Goal: Navigation & Orientation: Find specific page/section

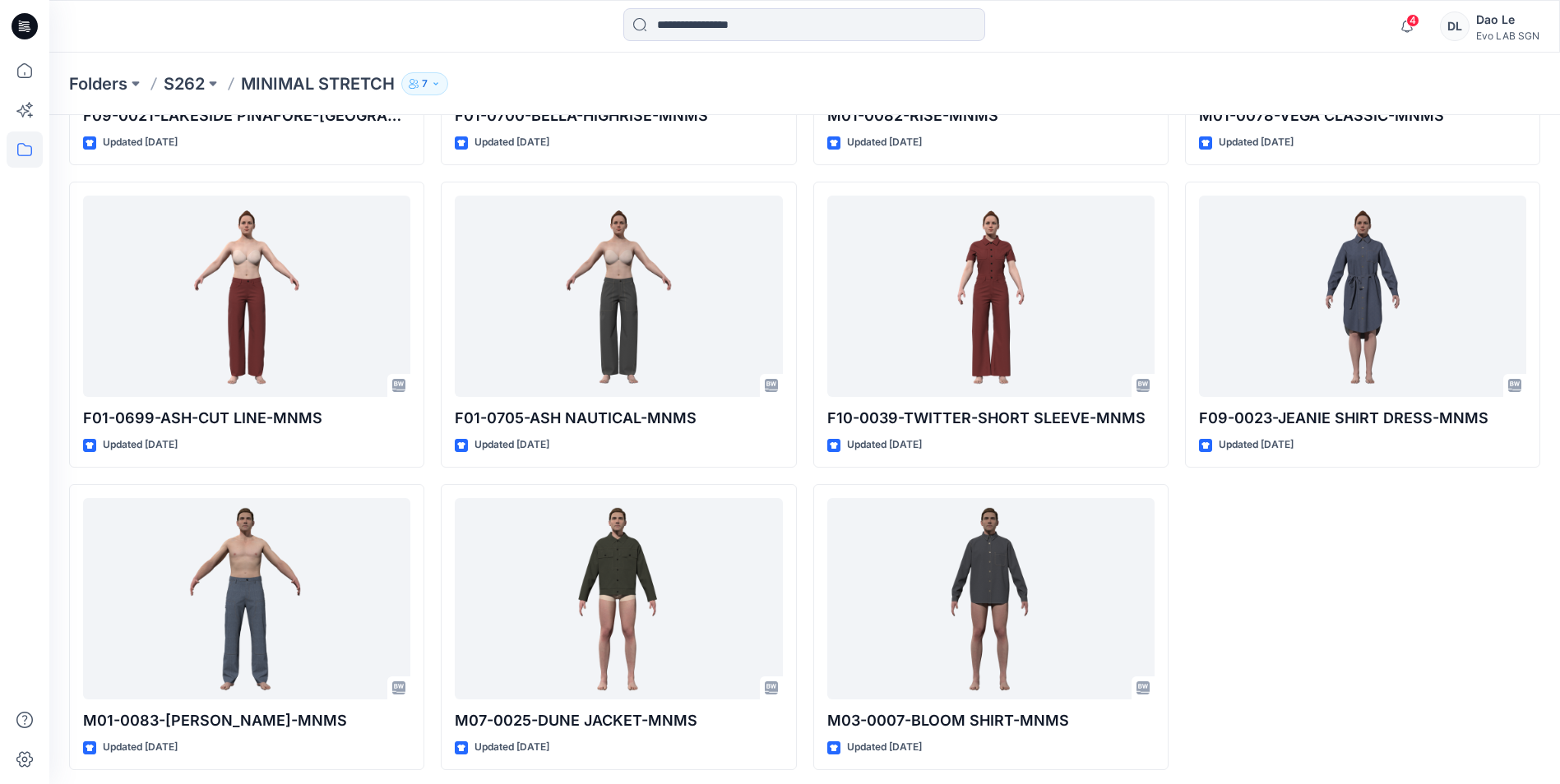
scroll to position [311, 0]
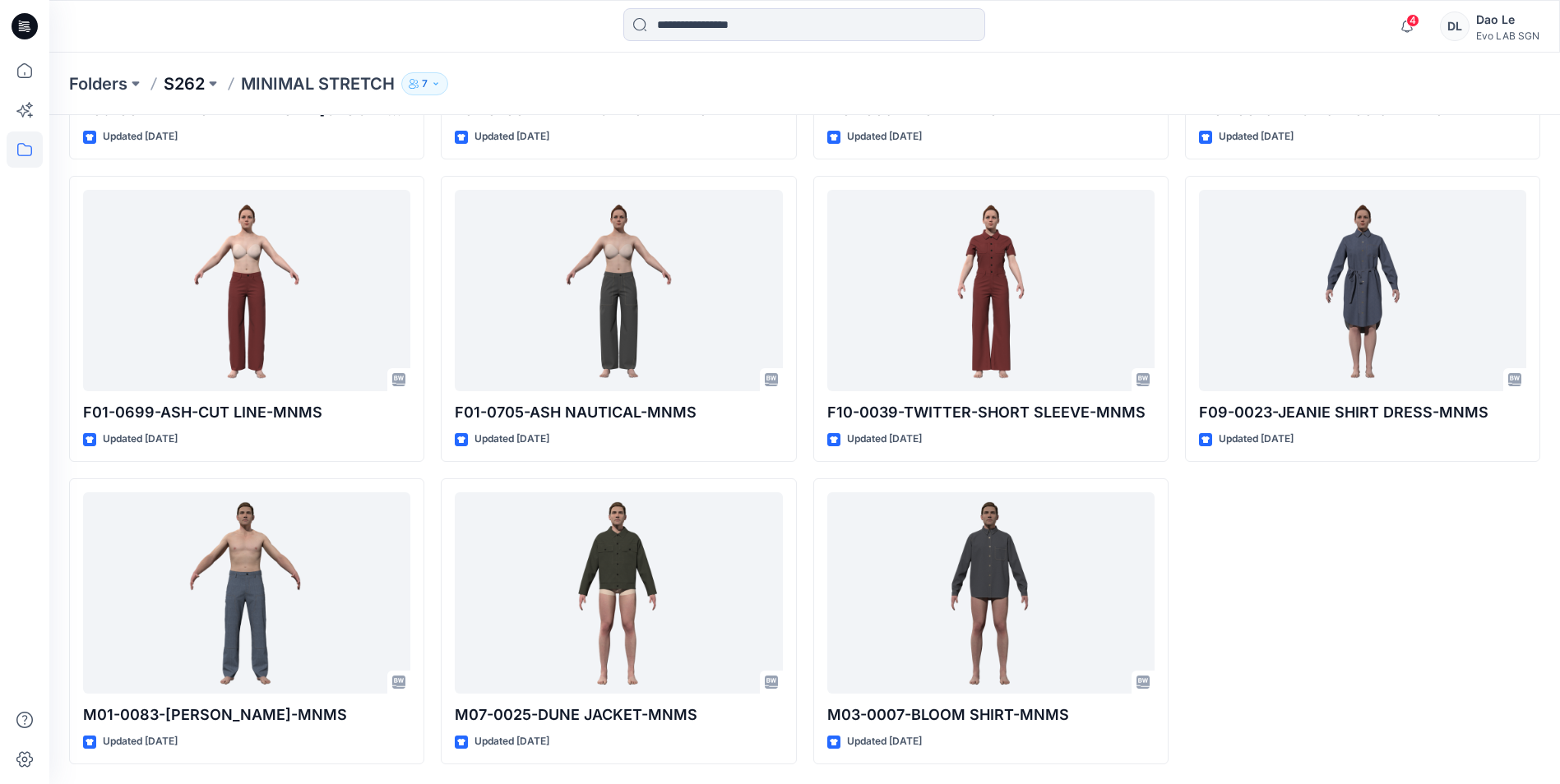
click at [175, 81] on p "S262" at bounding box center [184, 83] width 41 height 23
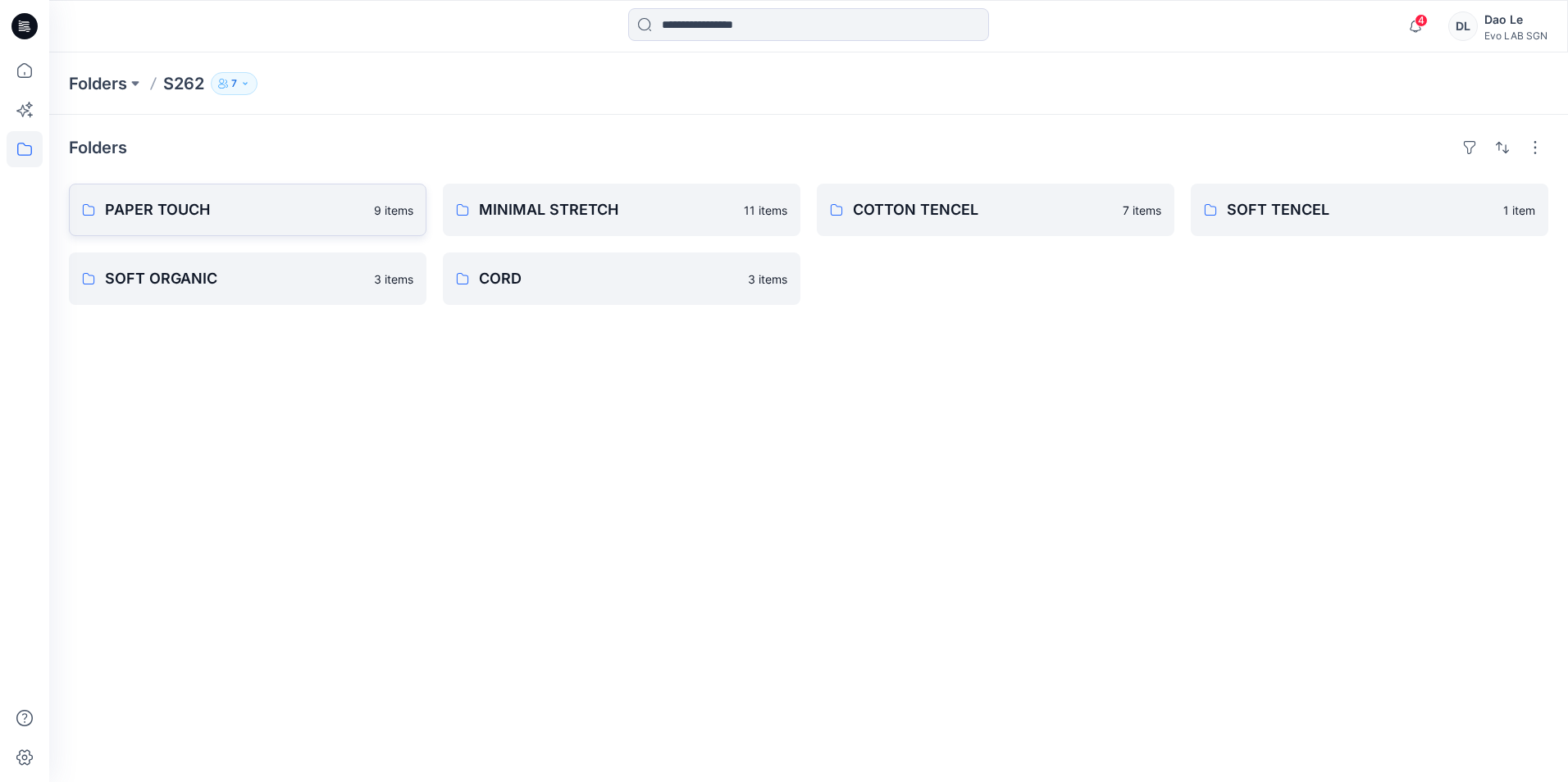
click at [315, 214] on p "PAPER TOUCH" at bounding box center [235, 210] width 259 height 23
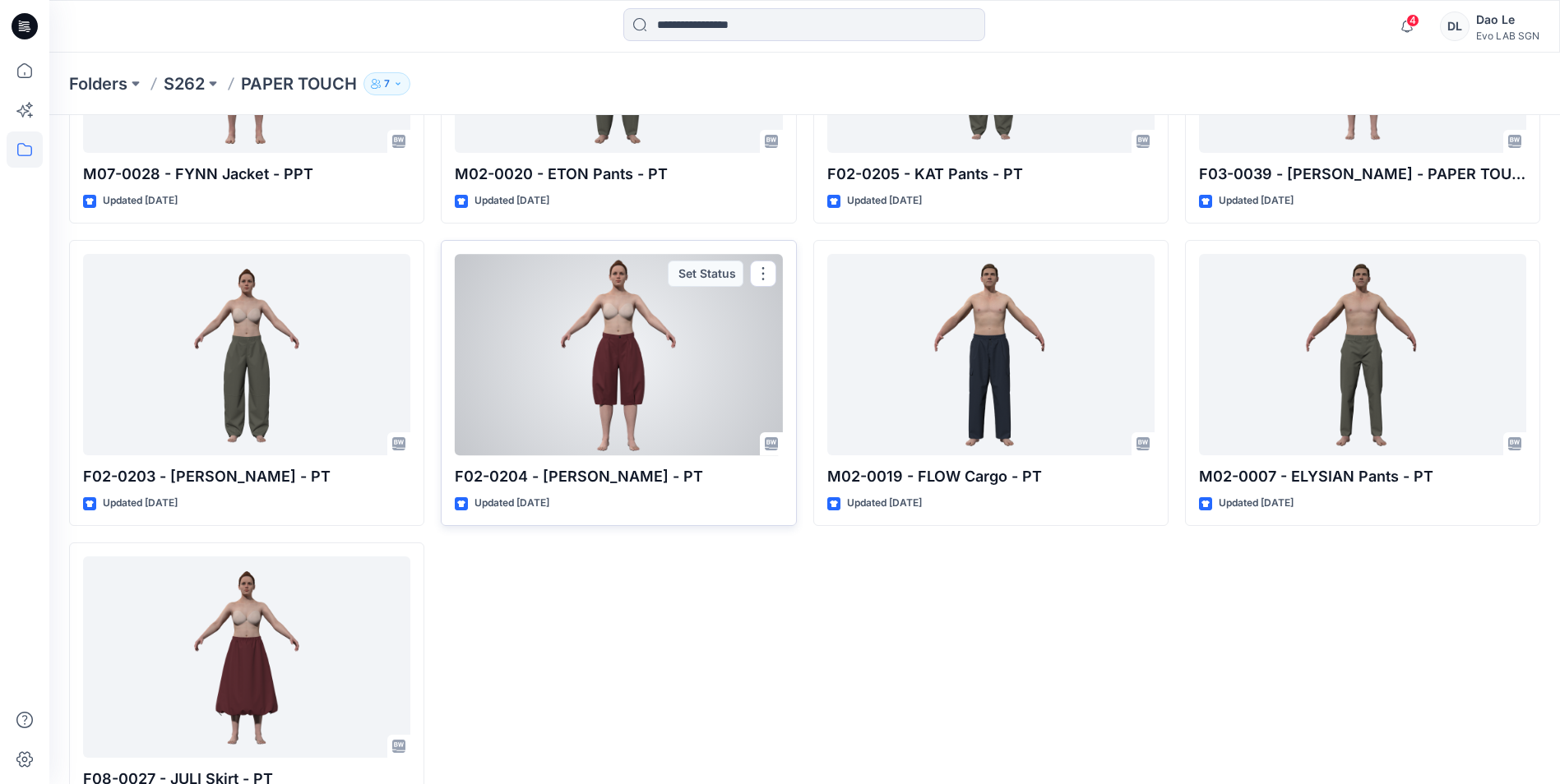
scroll to position [311, 0]
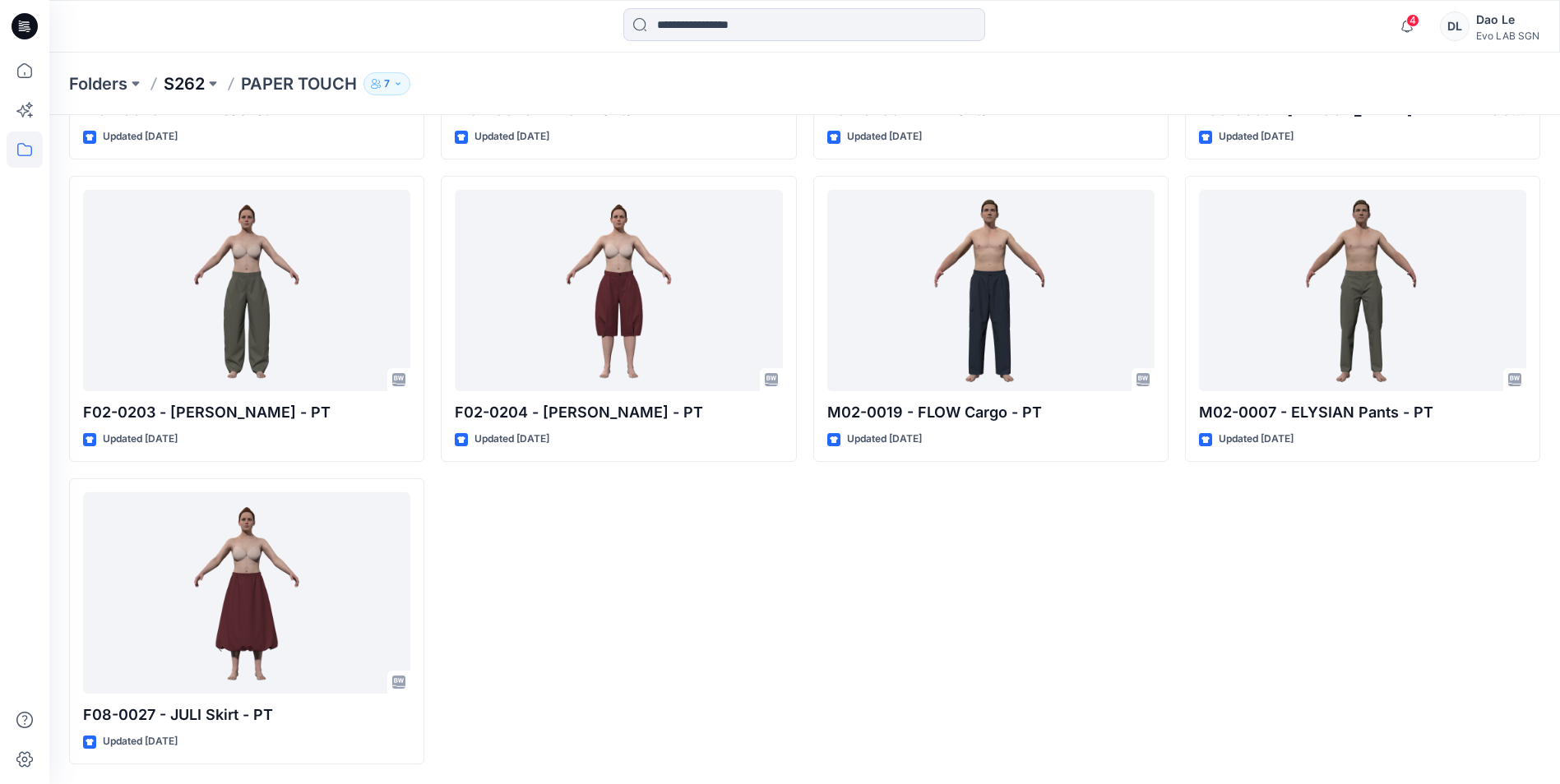
click at [199, 93] on p "S262" at bounding box center [184, 83] width 41 height 23
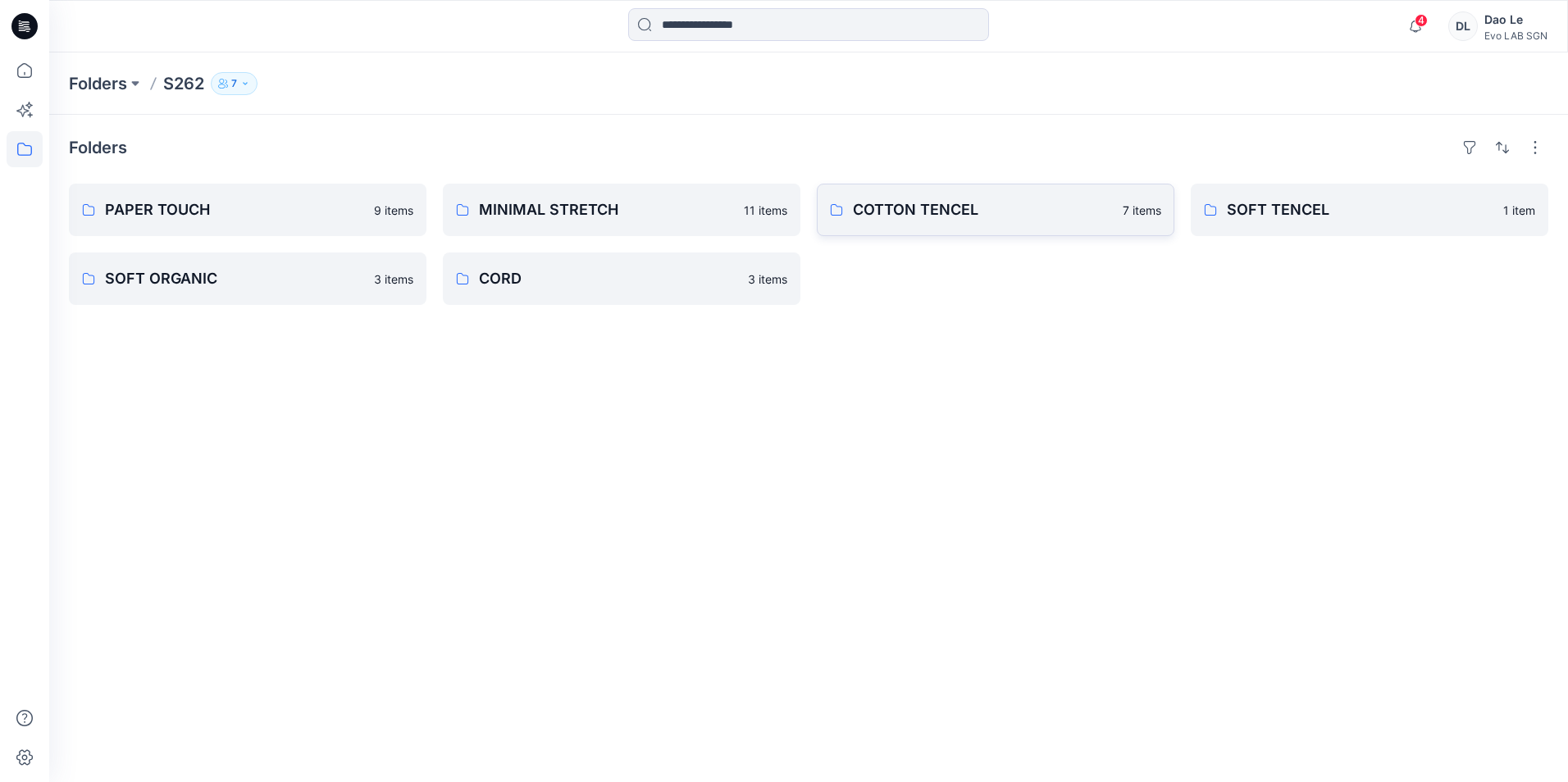
click at [961, 218] on p "COTTON TENCEL" at bounding box center [983, 210] width 260 height 23
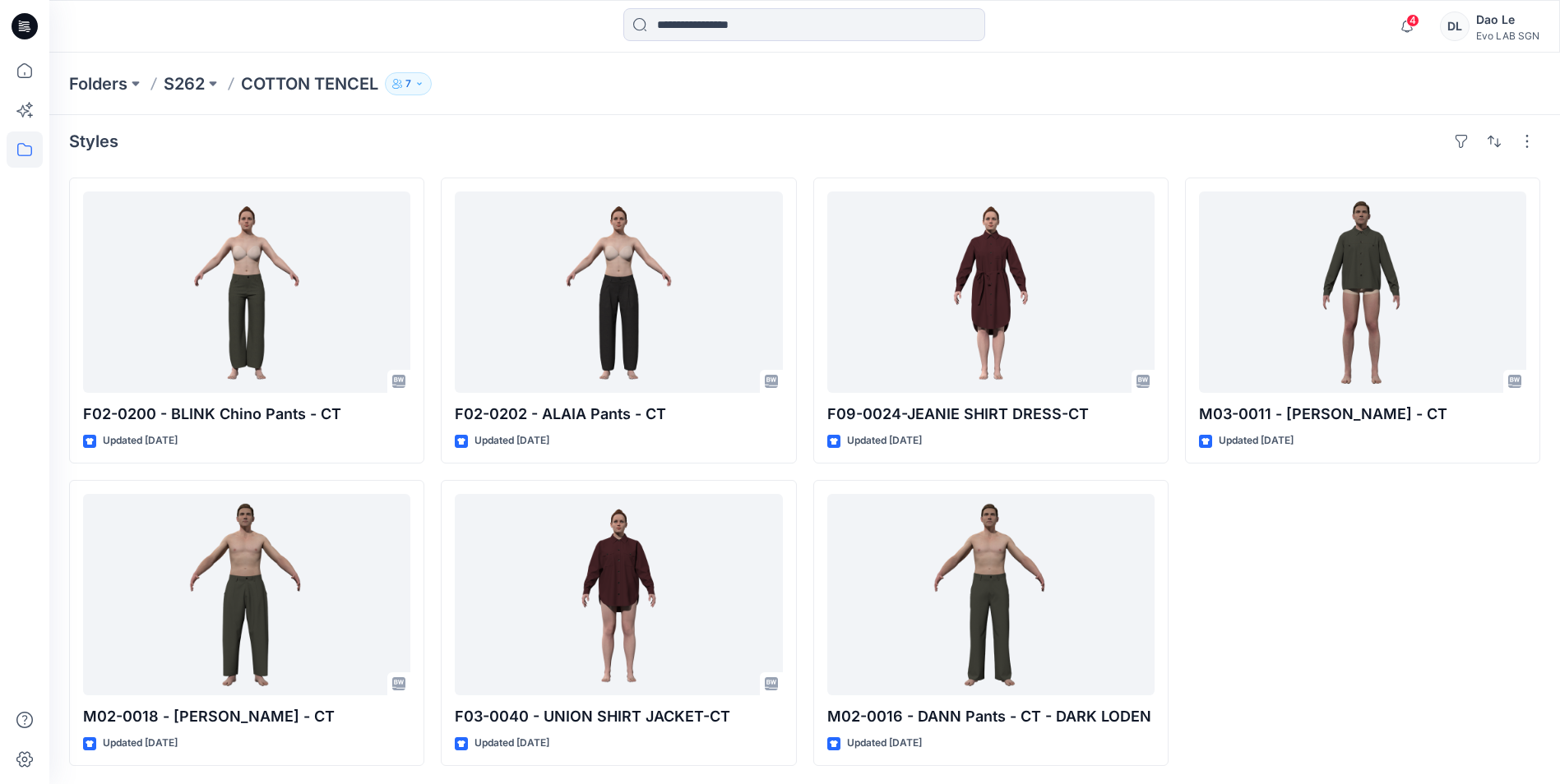
scroll to position [8, 0]
click at [180, 84] on p "S262" at bounding box center [184, 83] width 41 height 23
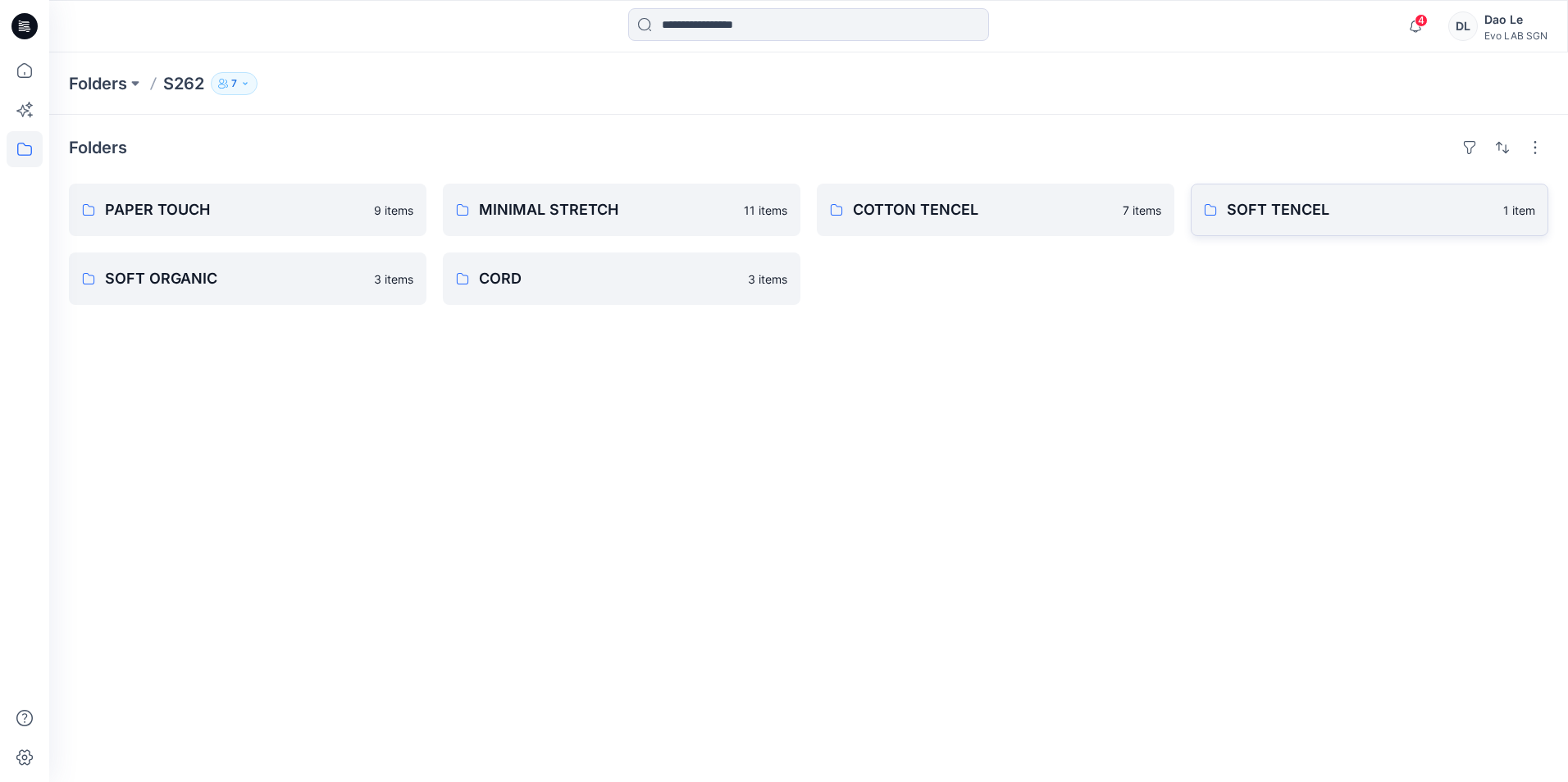
click at [1212, 217] on link "SOFT TENCEL 1 item" at bounding box center [1369, 210] width 357 height 53
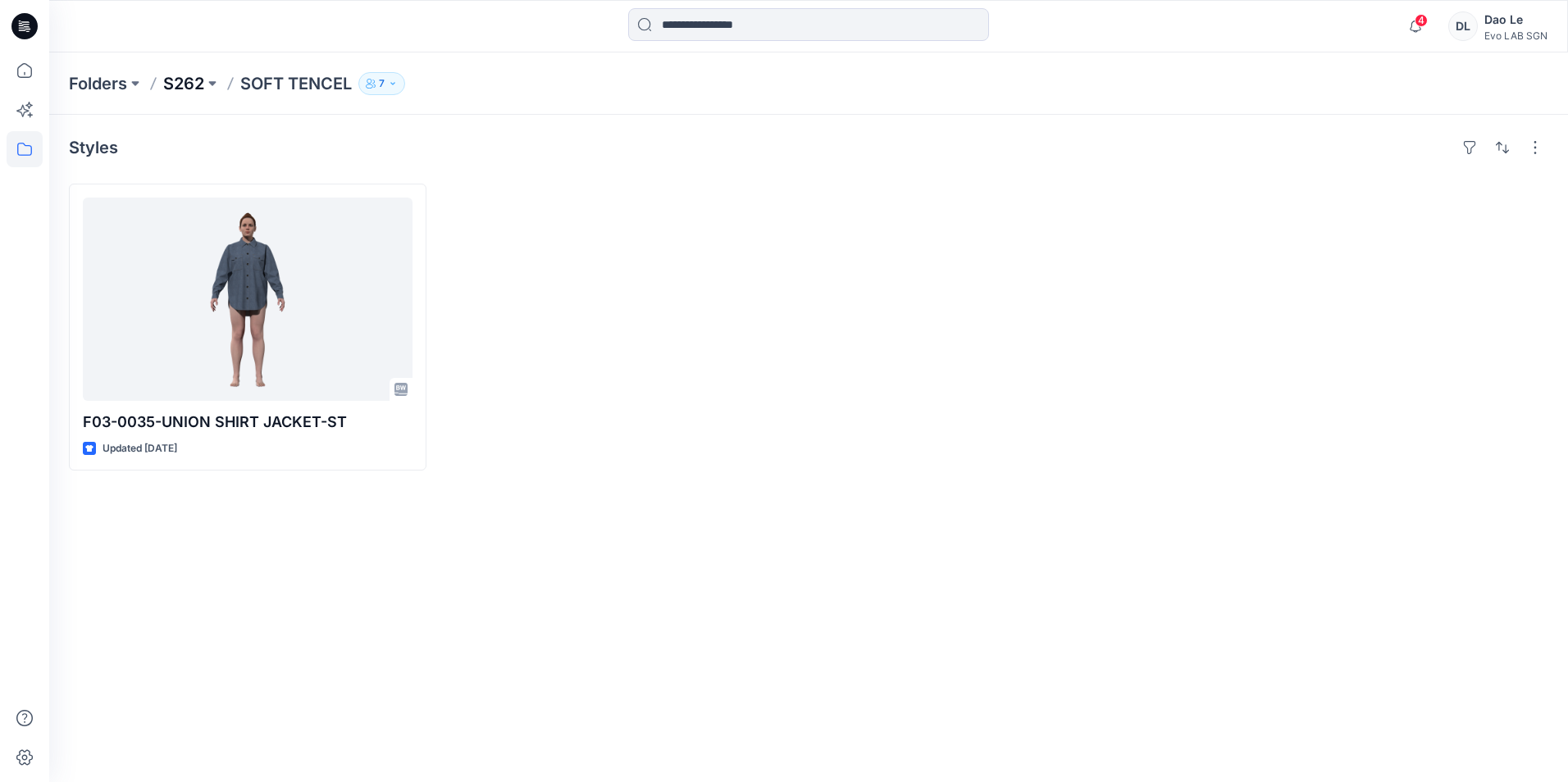
click at [193, 88] on p "S262" at bounding box center [184, 83] width 41 height 23
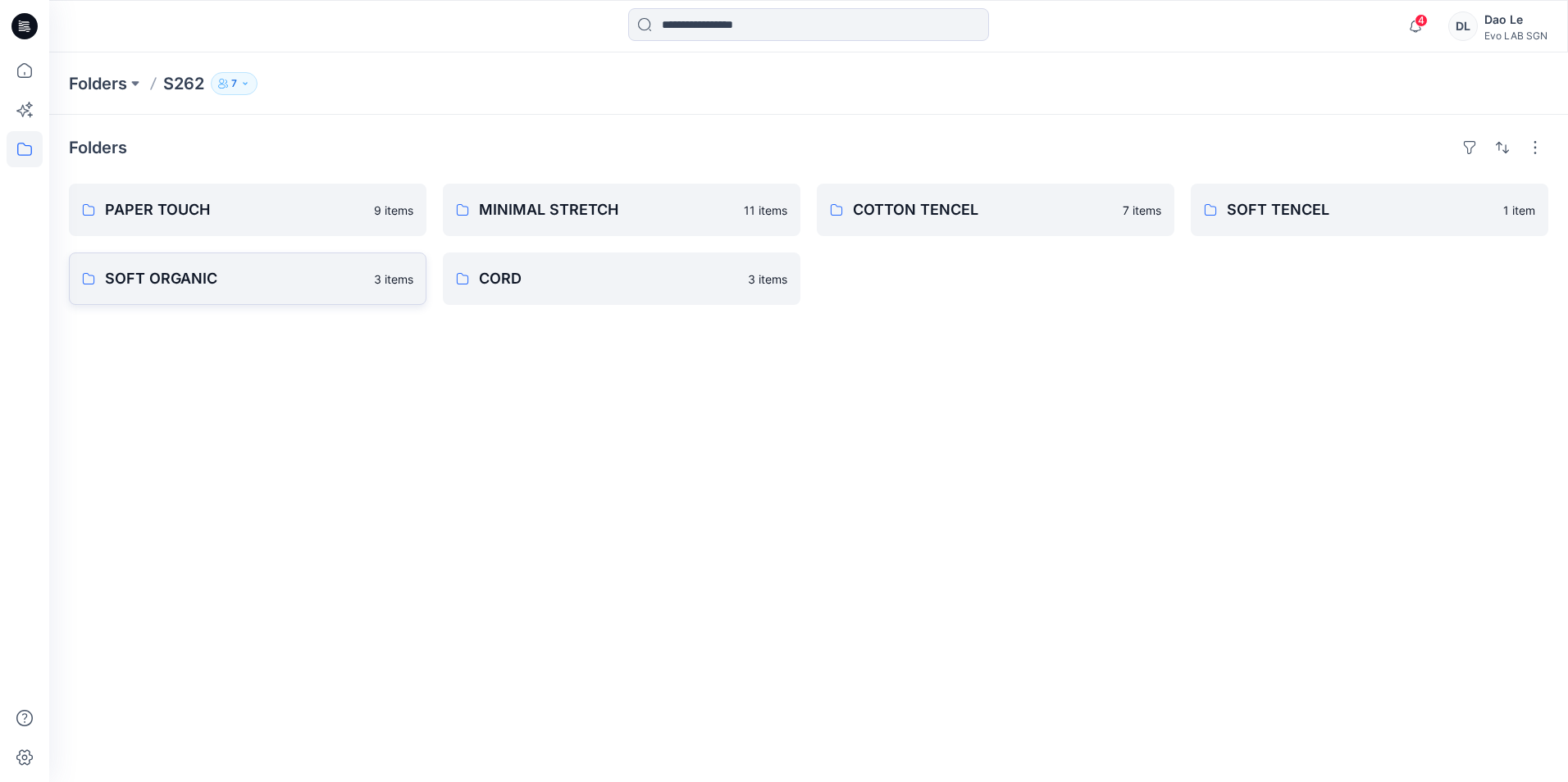
click at [201, 272] on p "SOFT ORGANIC" at bounding box center [235, 279] width 259 height 23
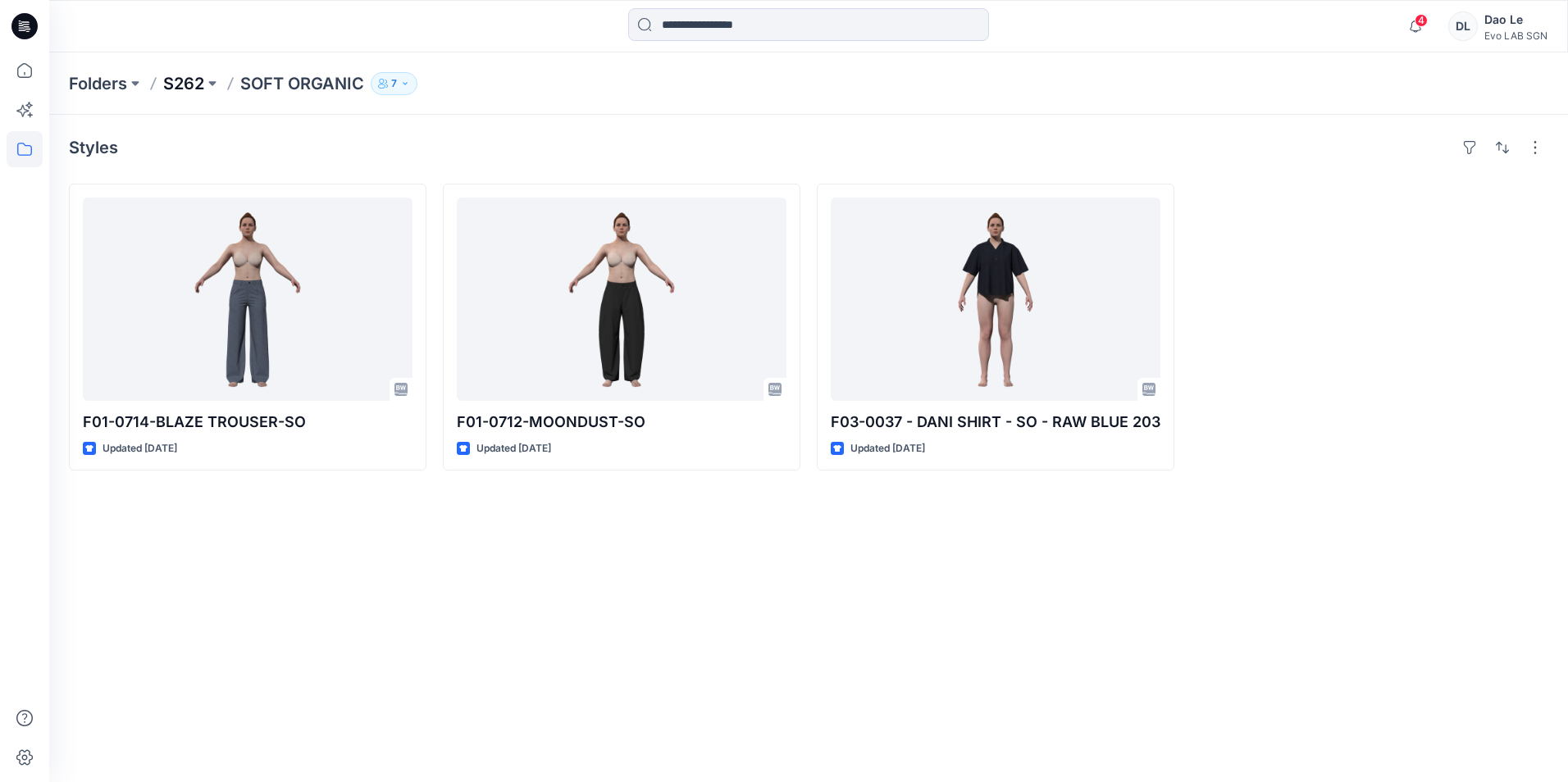
click at [179, 79] on p "S262" at bounding box center [184, 83] width 41 height 23
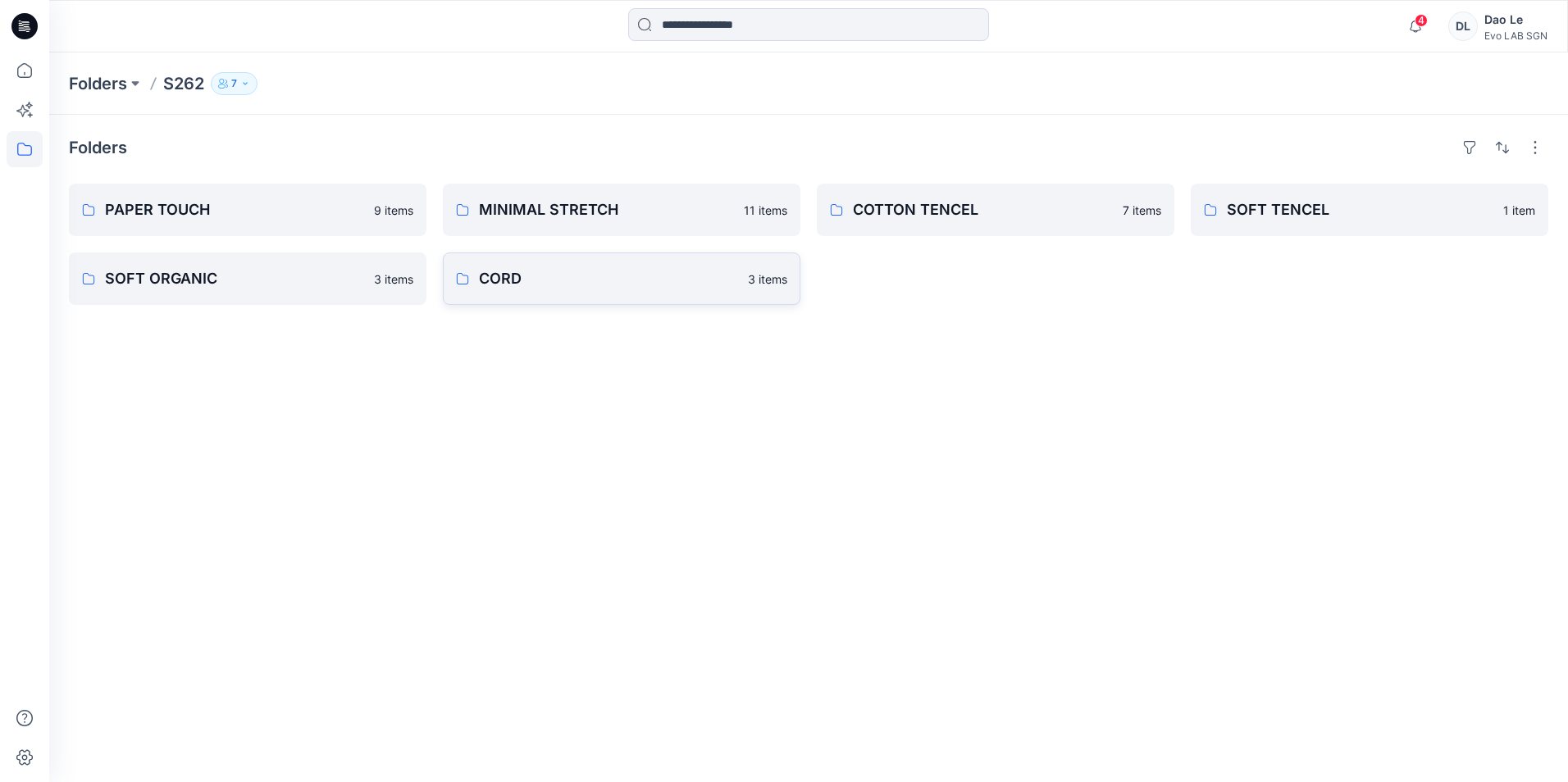
click at [514, 295] on link "CORD 3 items" at bounding box center [621, 279] width 357 height 53
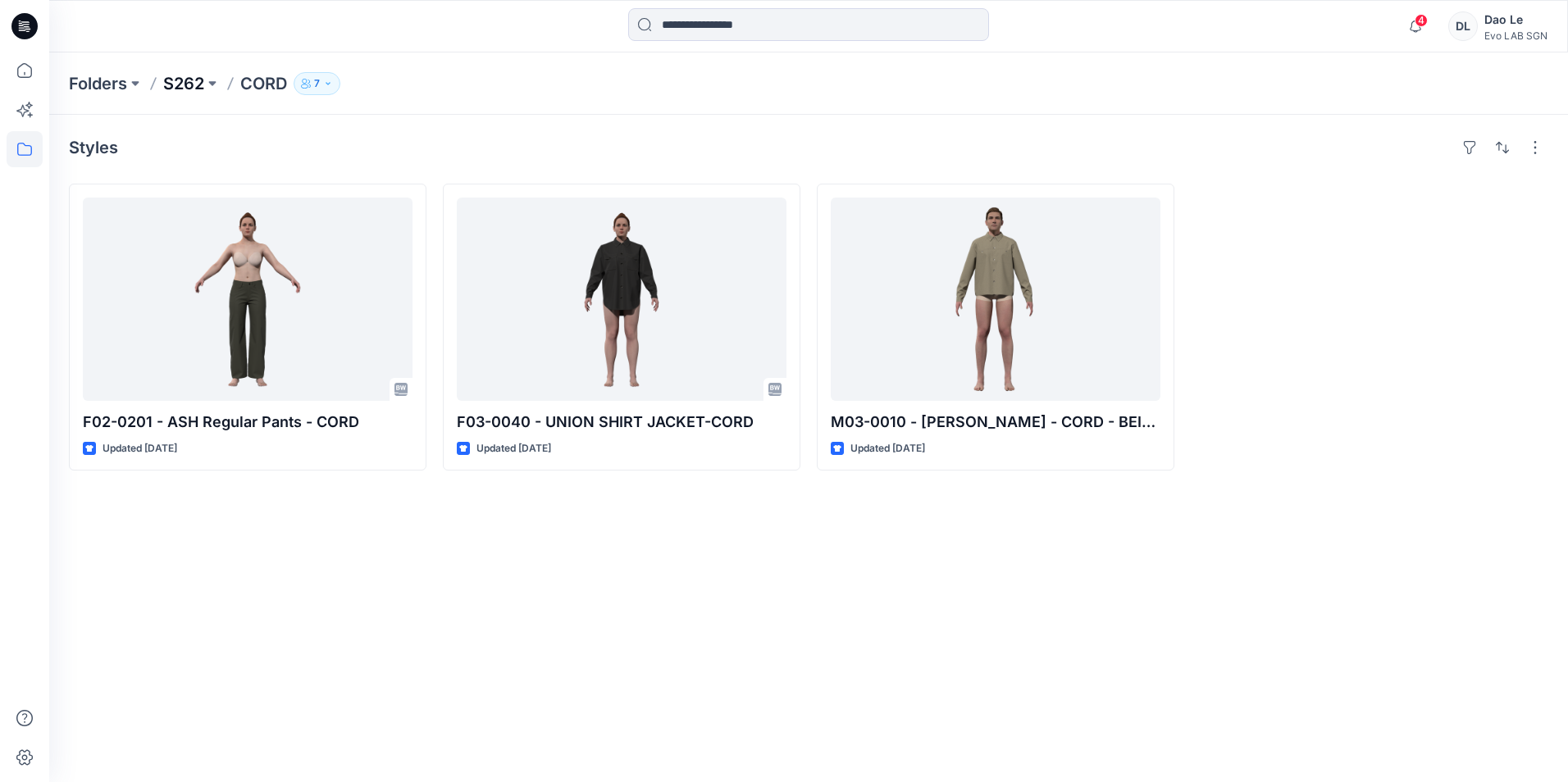
click at [179, 77] on p "S262" at bounding box center [184, 83] width 41 height 23
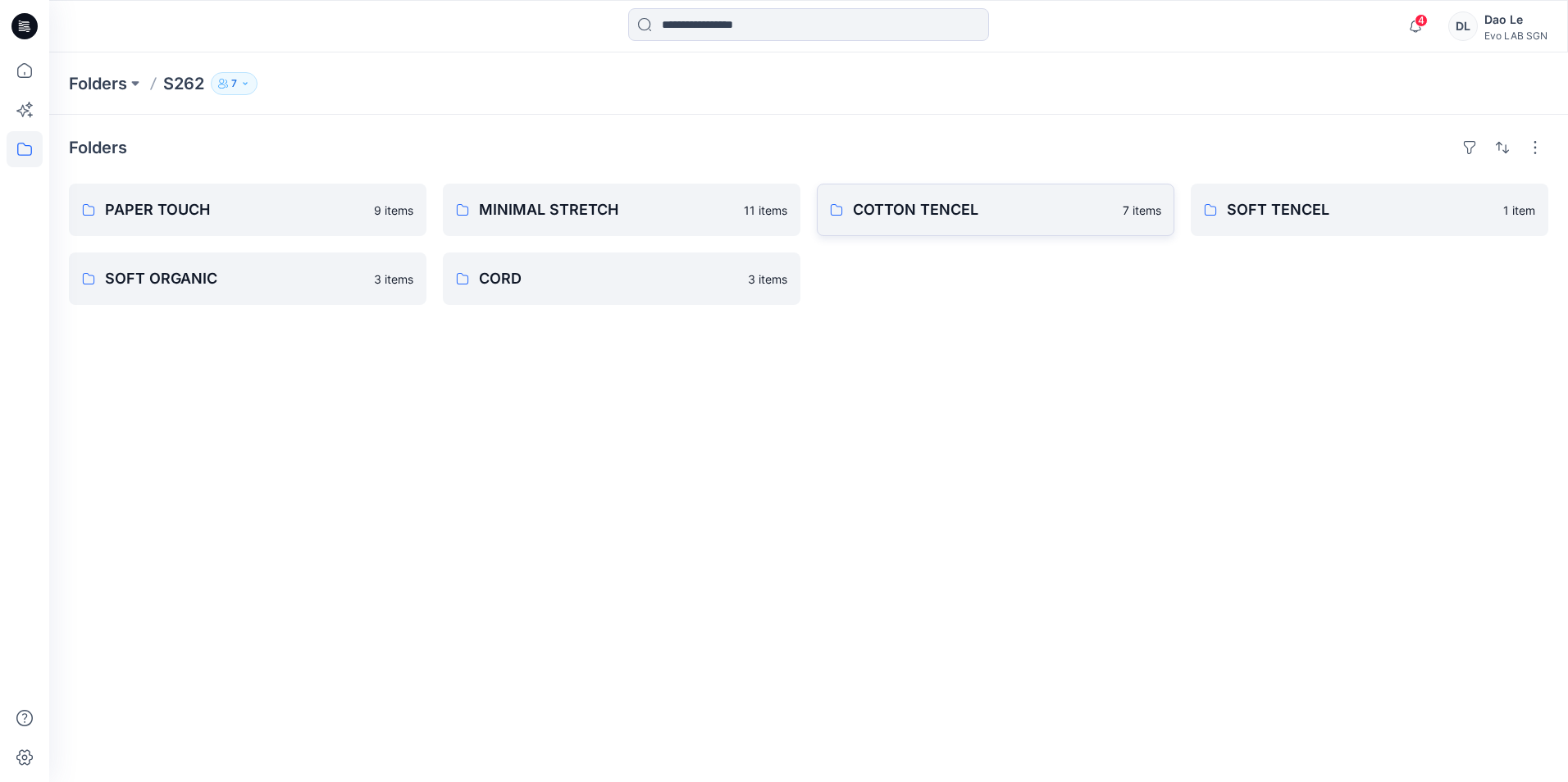
click at [1064, 218] on p "COTTON TENCEL" at bounding box center [983, 210] width 260 height 23
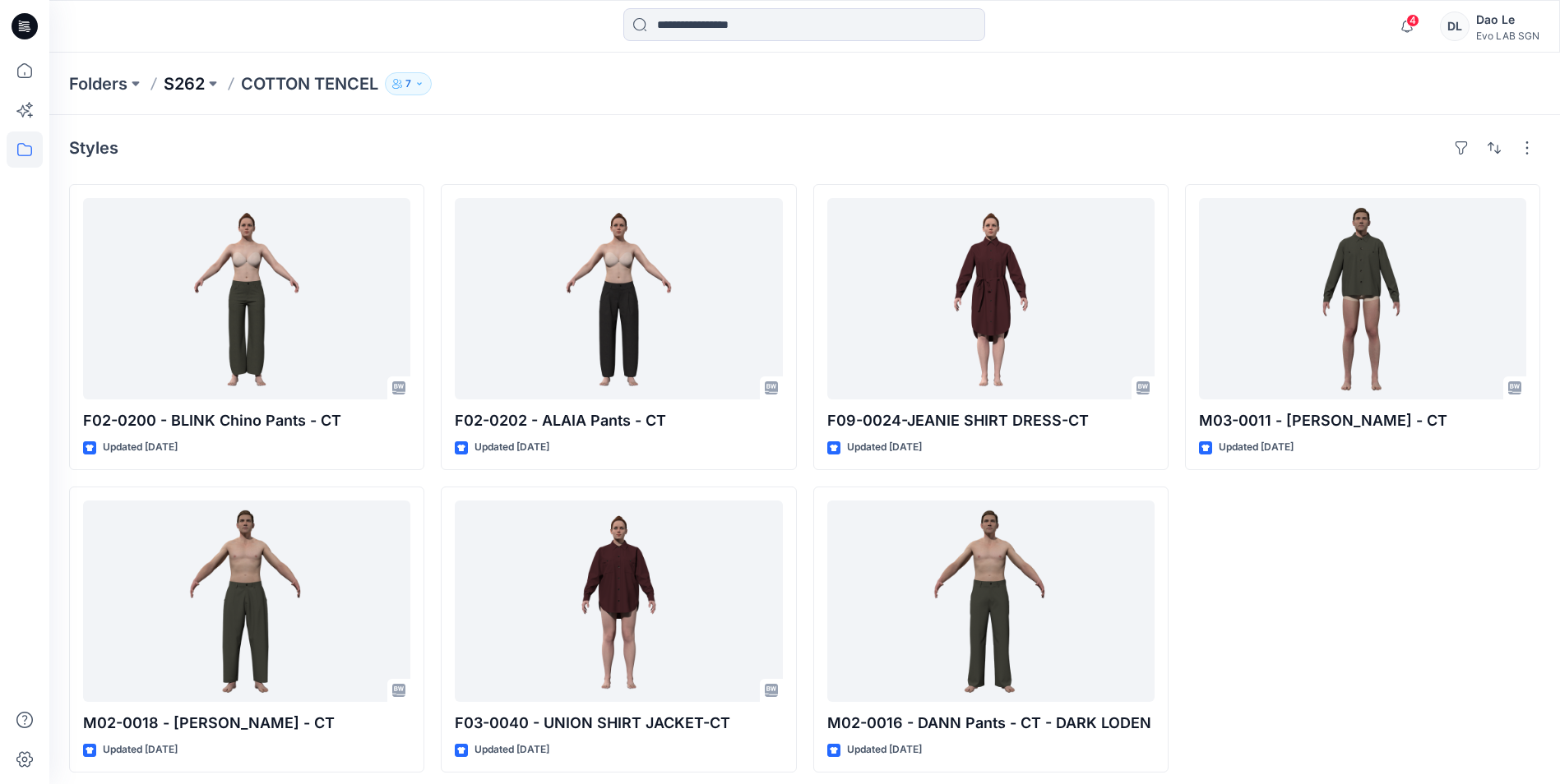
click at [190, 84] on p "S262" at bounding box center [184, 83] width 41 height 23
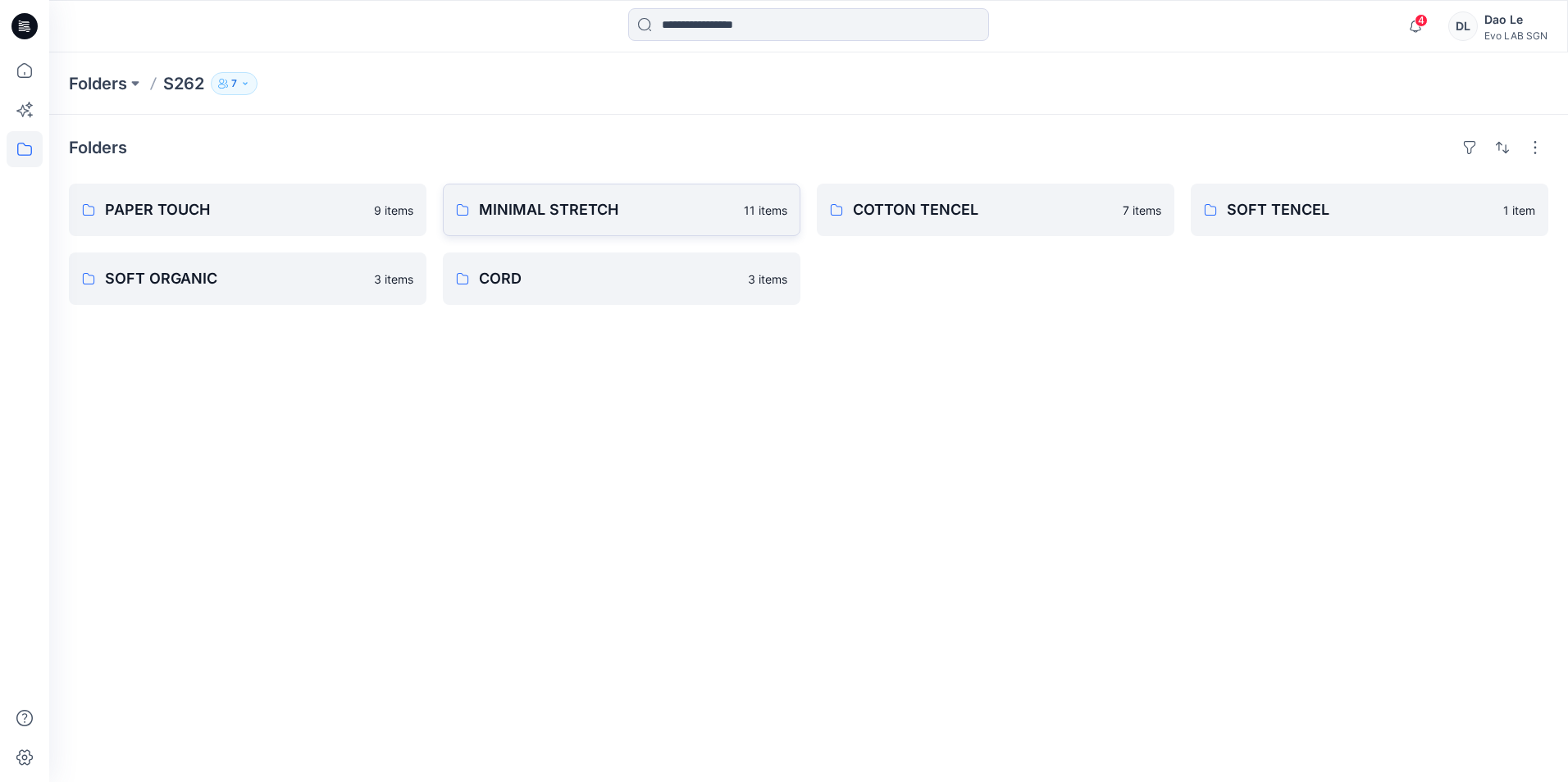
click at [697, 208] on p "MINIMAL STRETCH" at bounding box center [607, 210] width 255 height 23
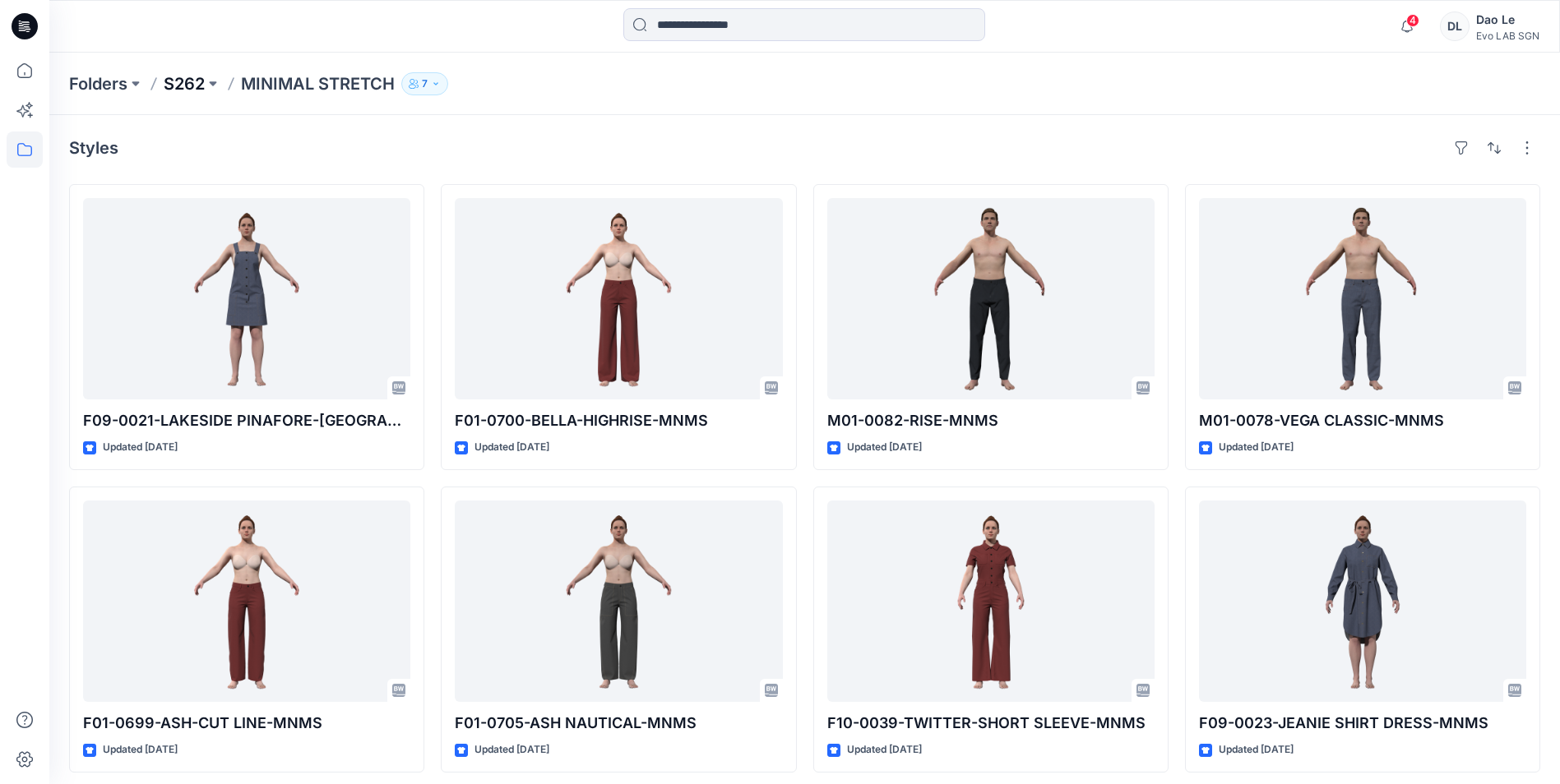
click at [182, 87] on p "S262" at bounding box center [184, 83] width 41 height 23
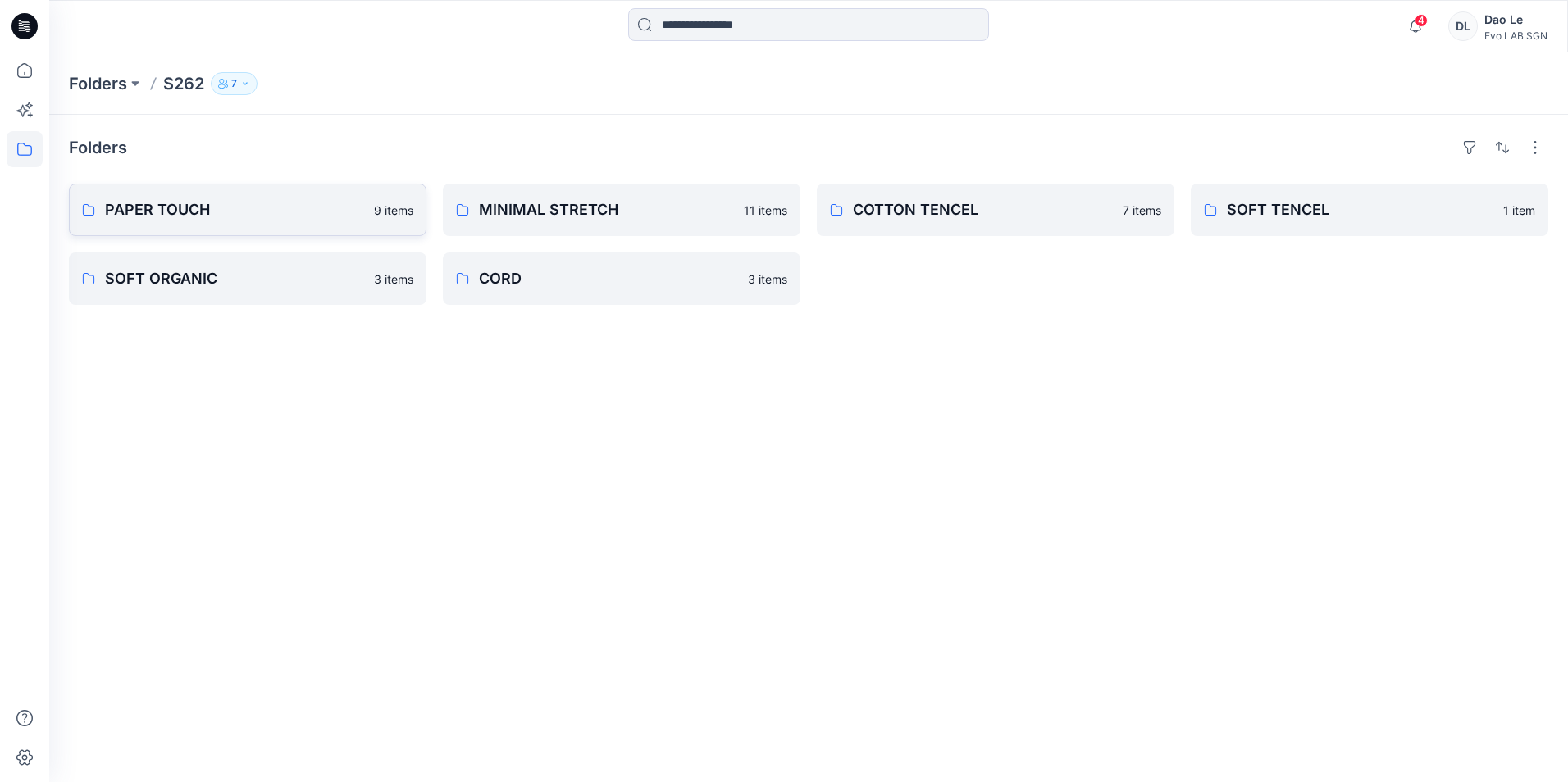
click at [248, 213] on p "PAPER TOUCH" at bounding box center [235, 210] width 259 height 23
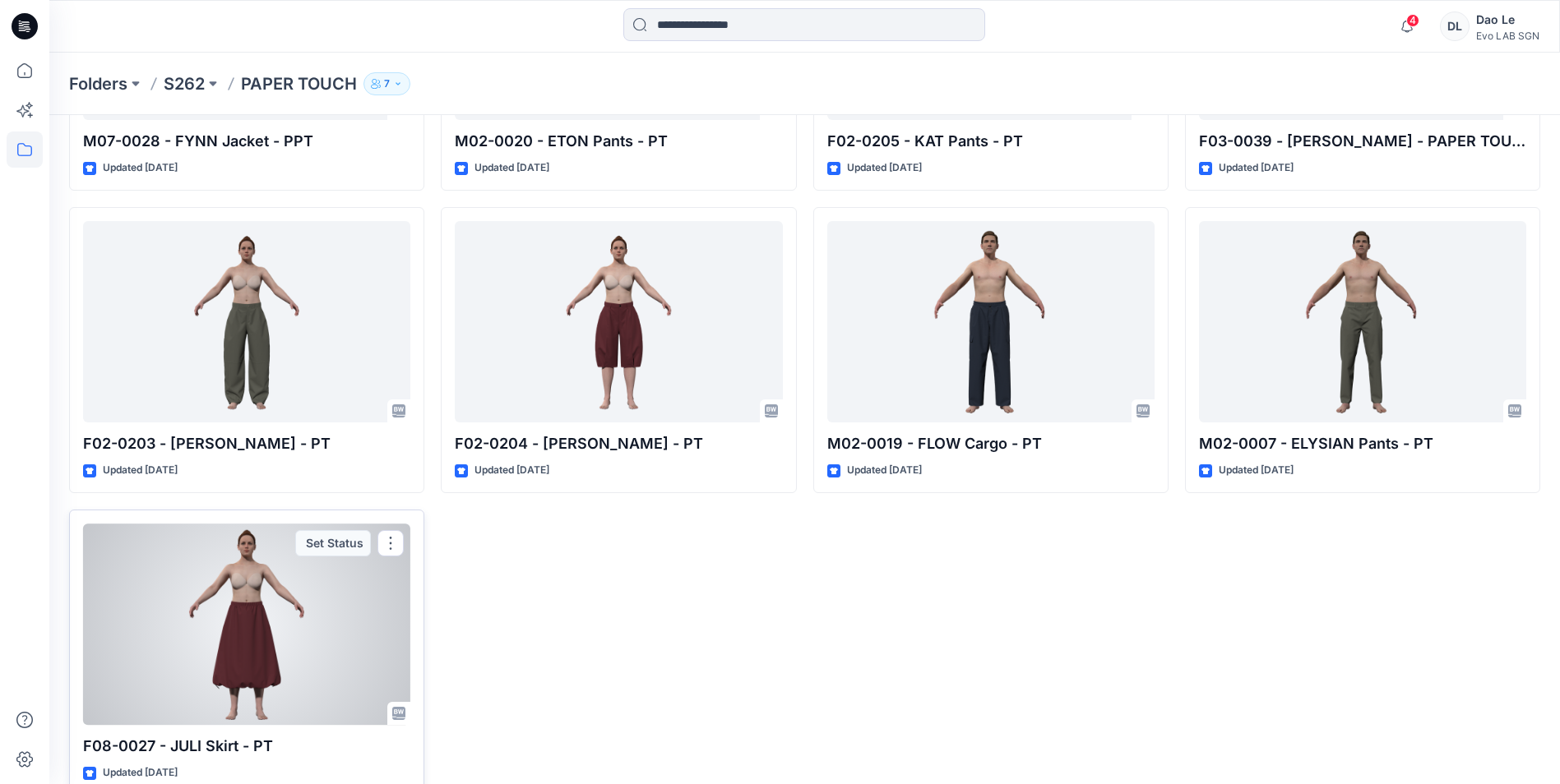
scroll to position [311, 0]
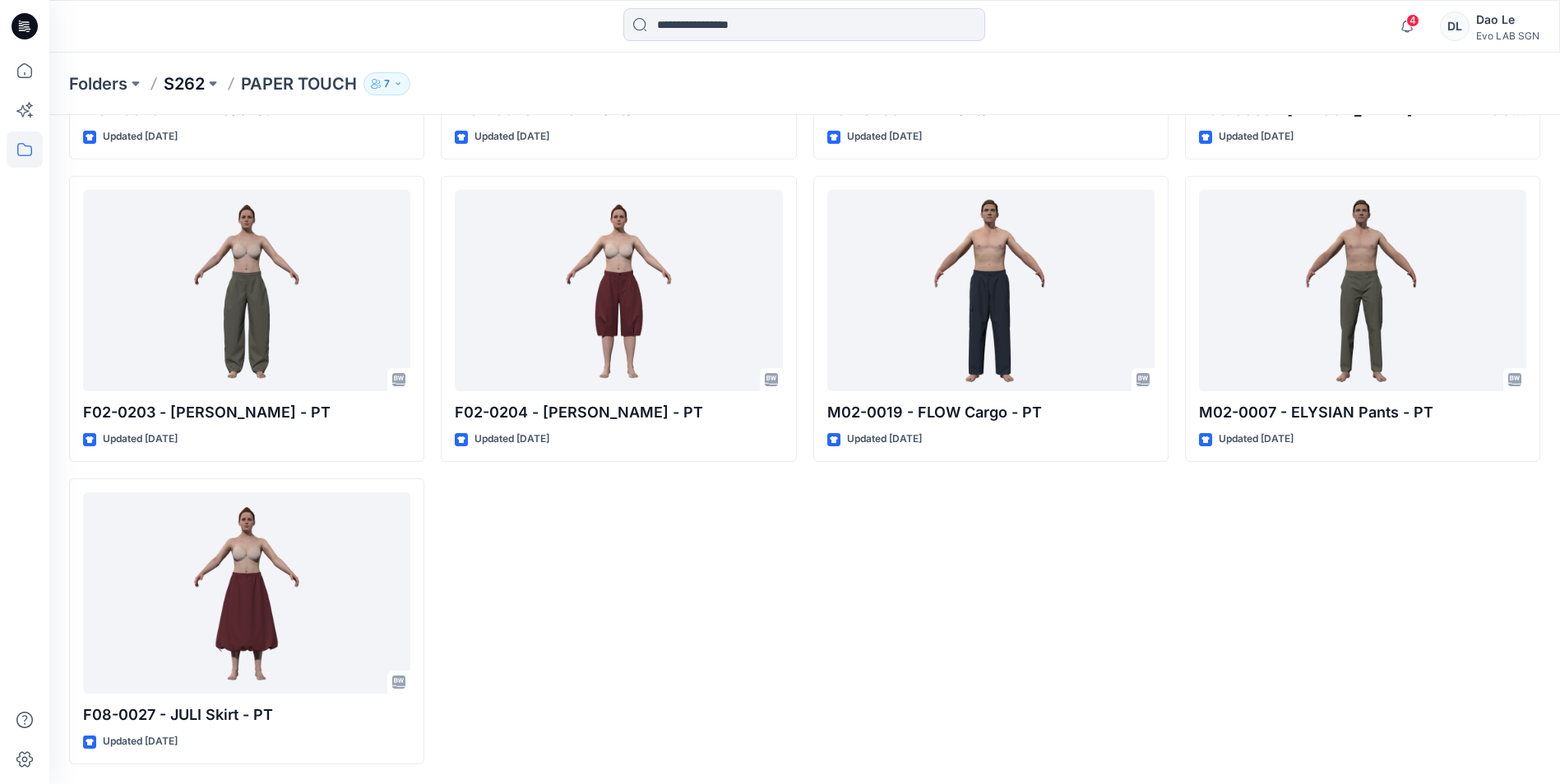
click at [178, 91] on p "S262" at bounding box center [184, 83] width 41 height 23
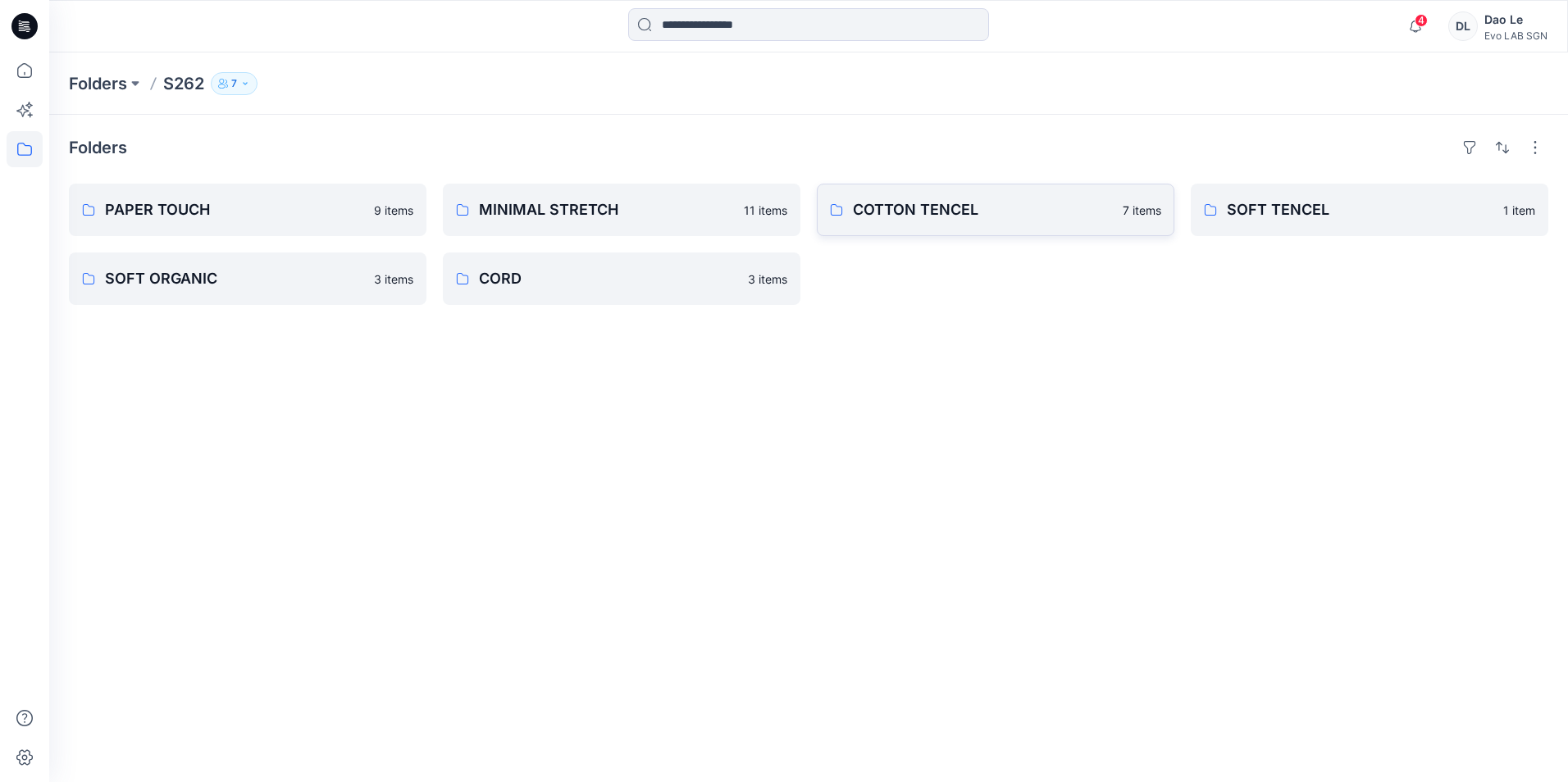
click at [946, 210] on p "COTTON TENCEL" at bounding box center [983, 210] width 260 height 23
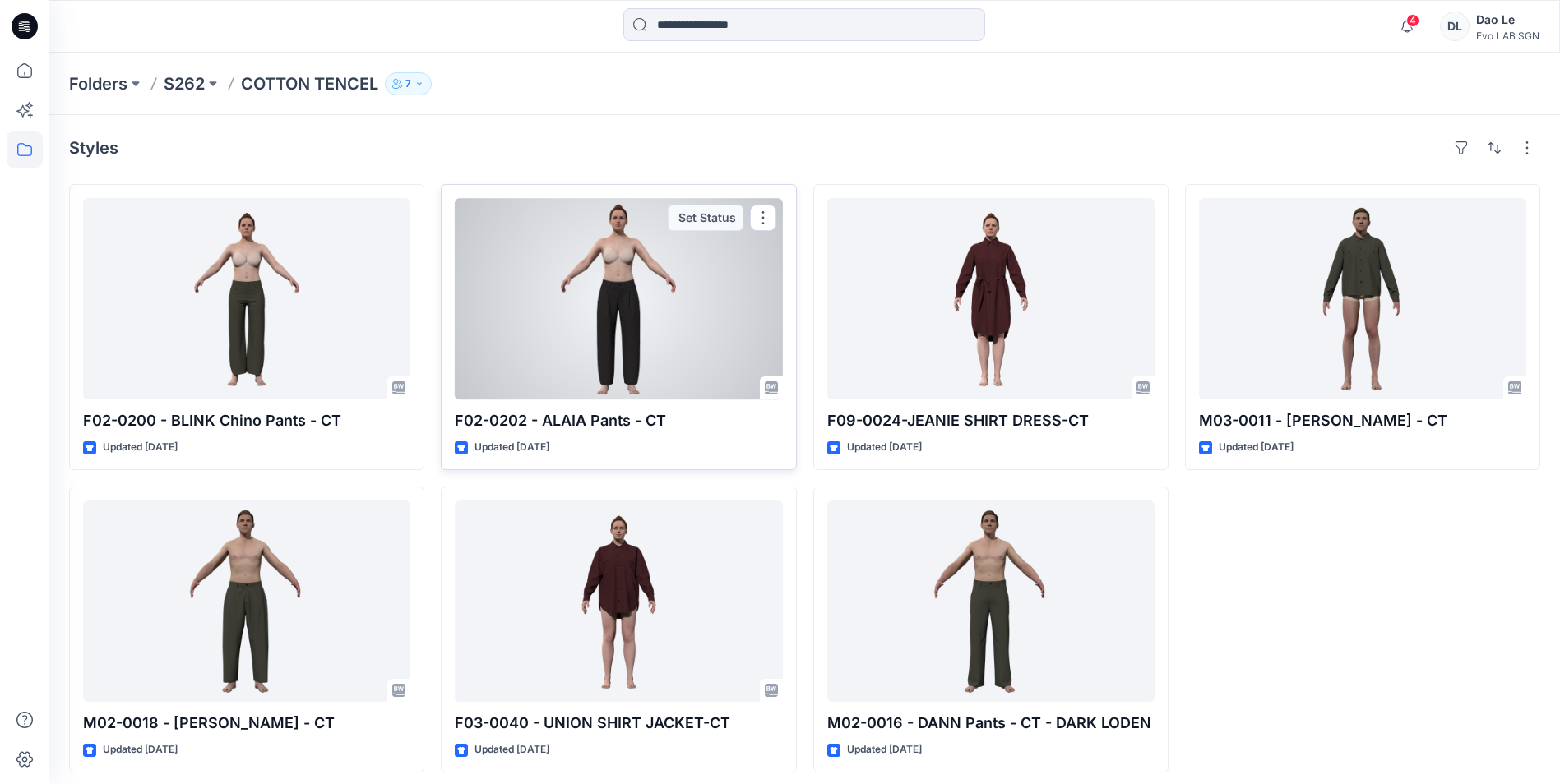
scroll to position [8, 0]
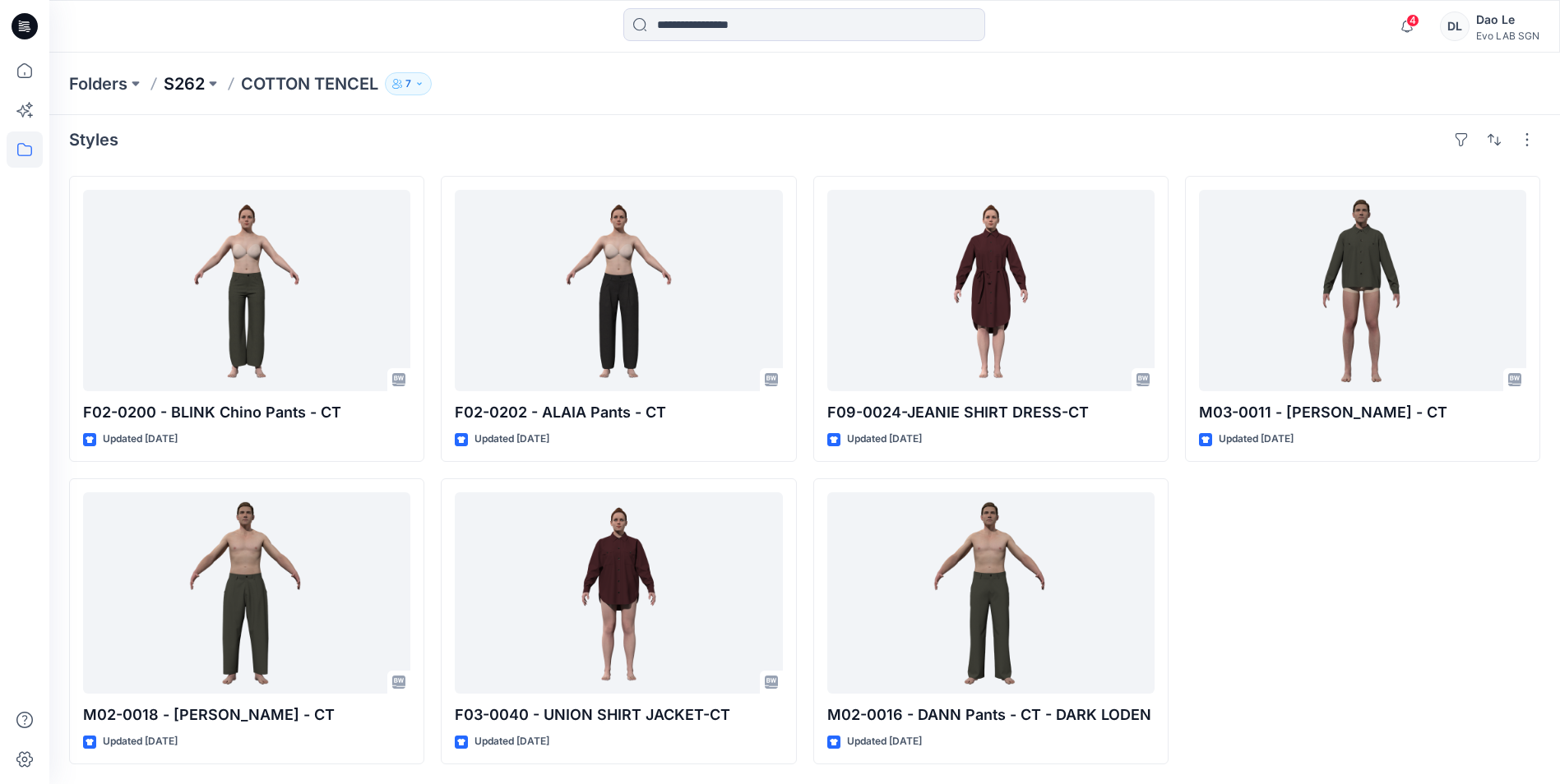
click at [196, 77] on p "S262" at bounding box center [184, 83] width 41 height 23
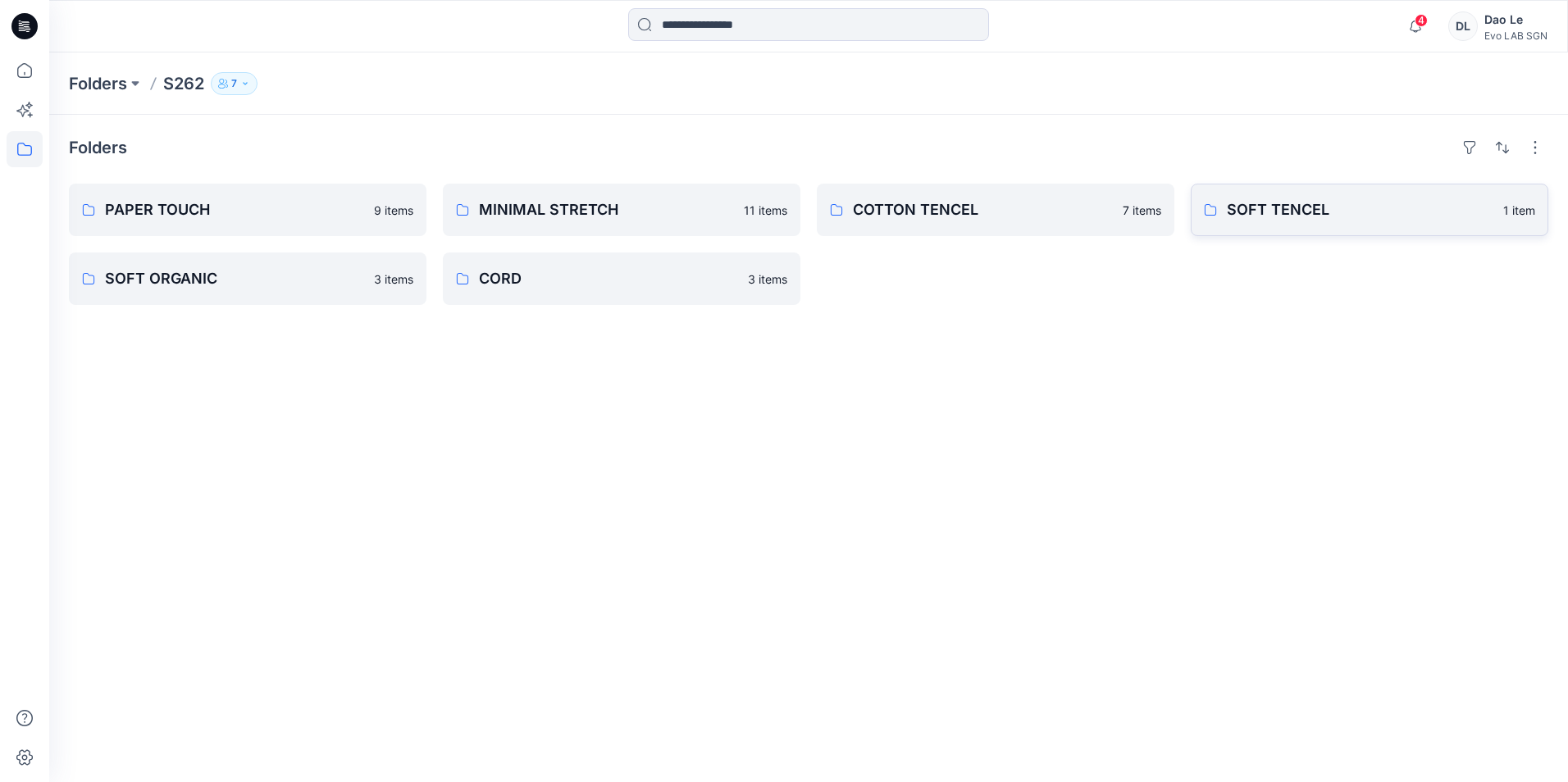
click at [1243, 210] on p "SOFT TENCEL" at bounding box center [1360, 210] width 267 height 23
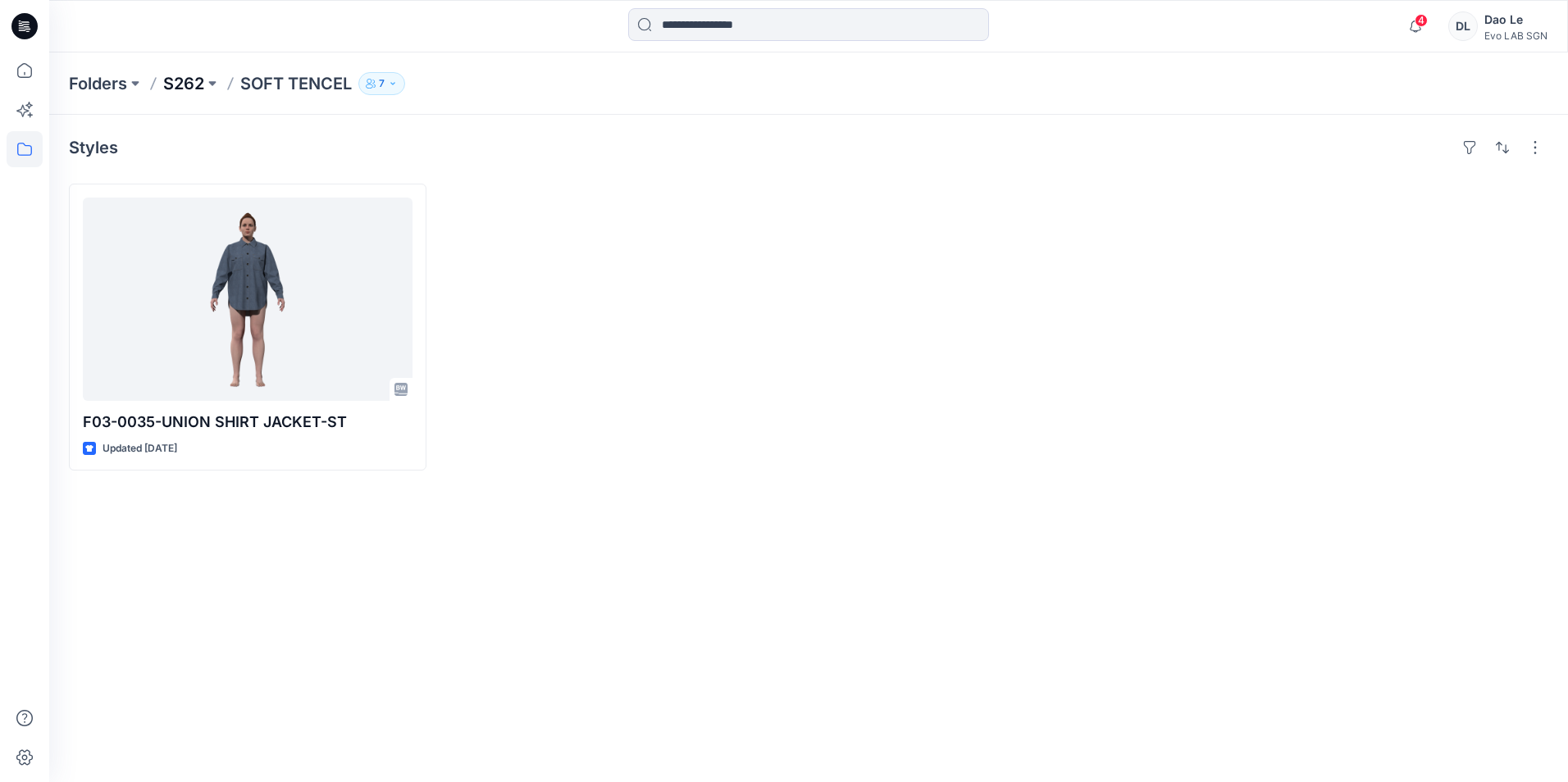
click at [192, 83] on p "S262" at bounding box center [184, 83] width 41 height 23
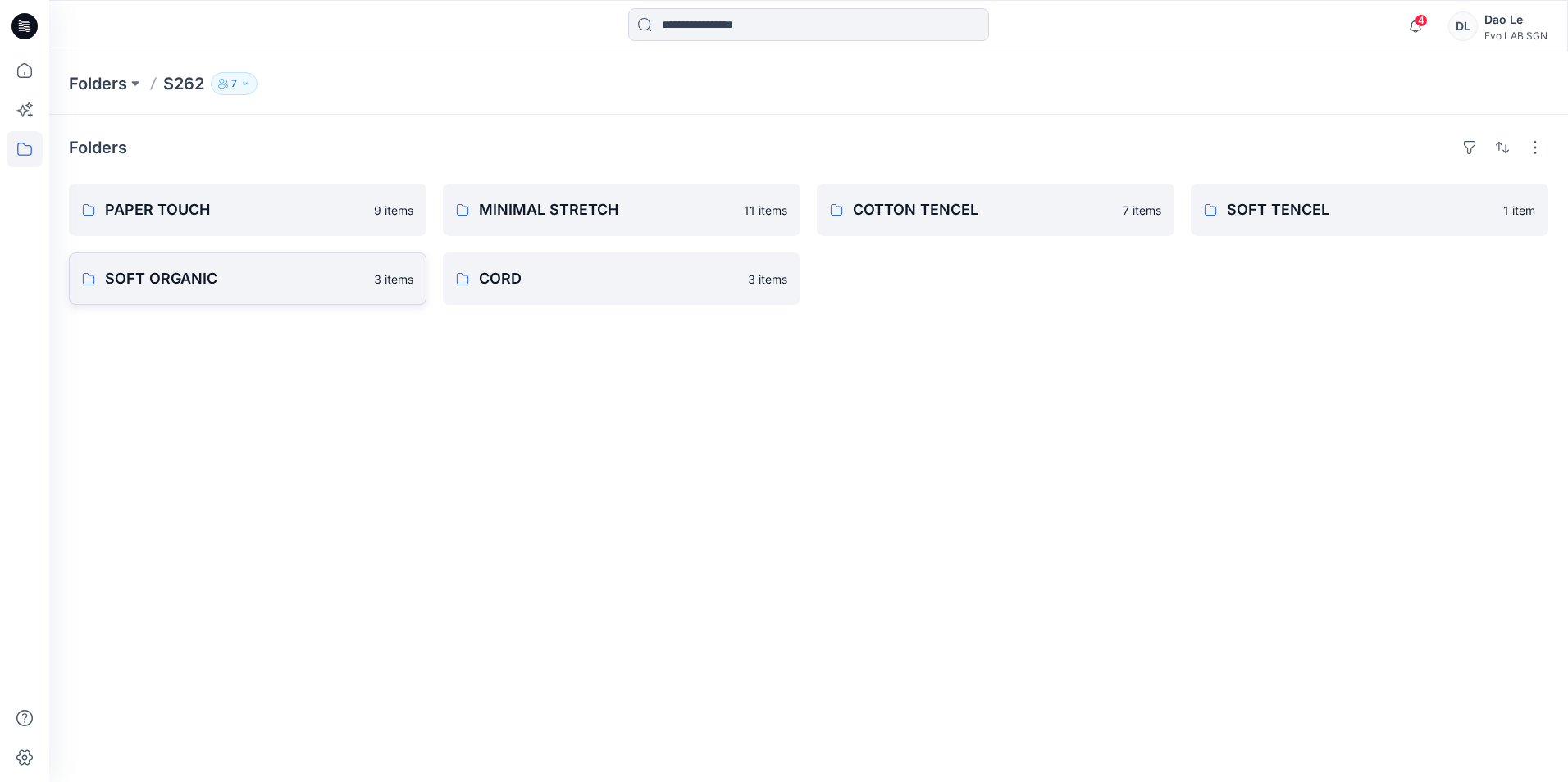
click at [202, 290] on link "SOFT ORGANIC 3 items" at bounding box center [247, 279] width 357 height 53
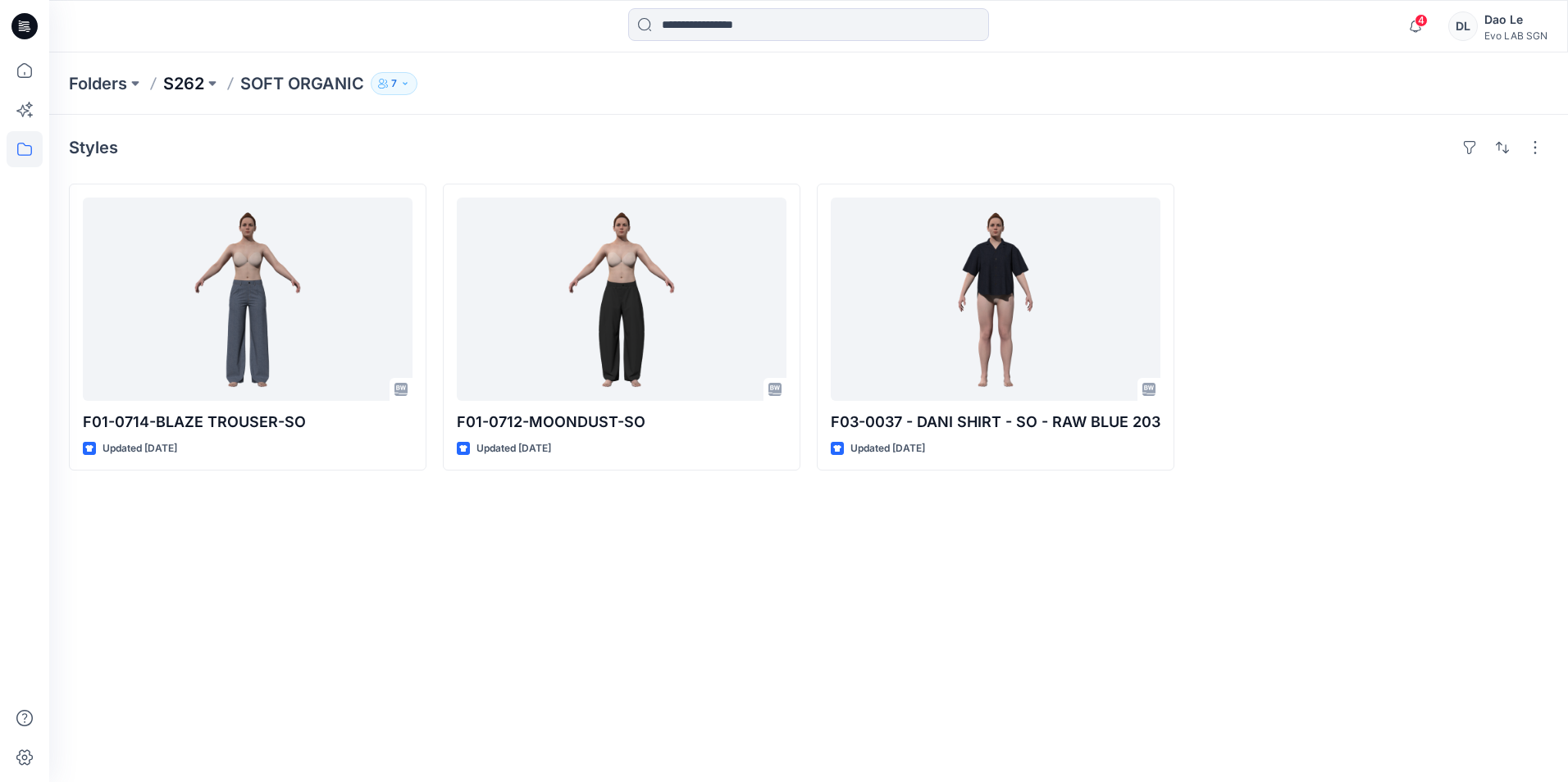
click at [182, 90] on p "S262" at bounding box center [184, 83] width 41 height 23
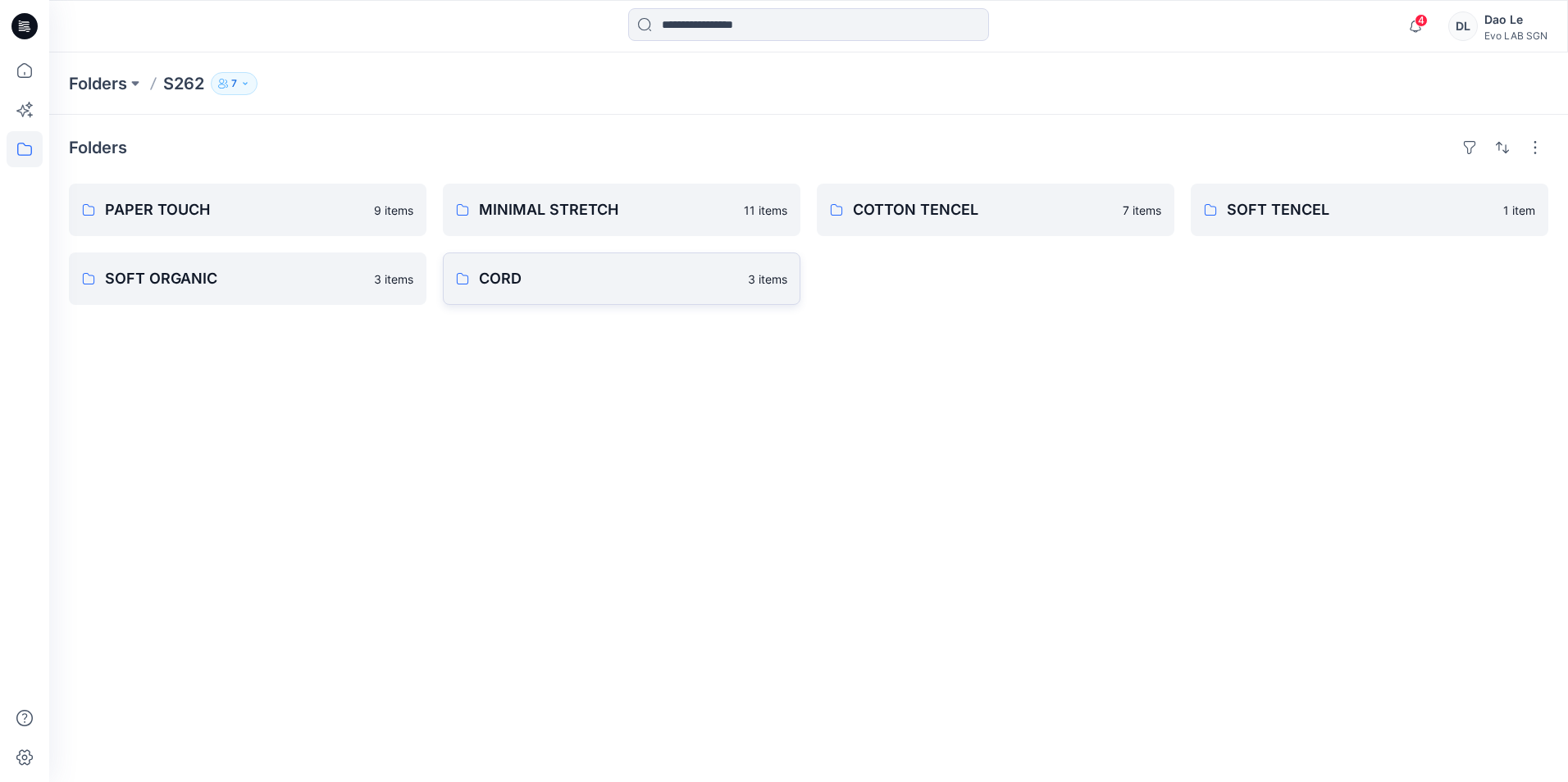
click at [503, 275] on p "CORD" at bounding box center [609, 279] width 259 height 23
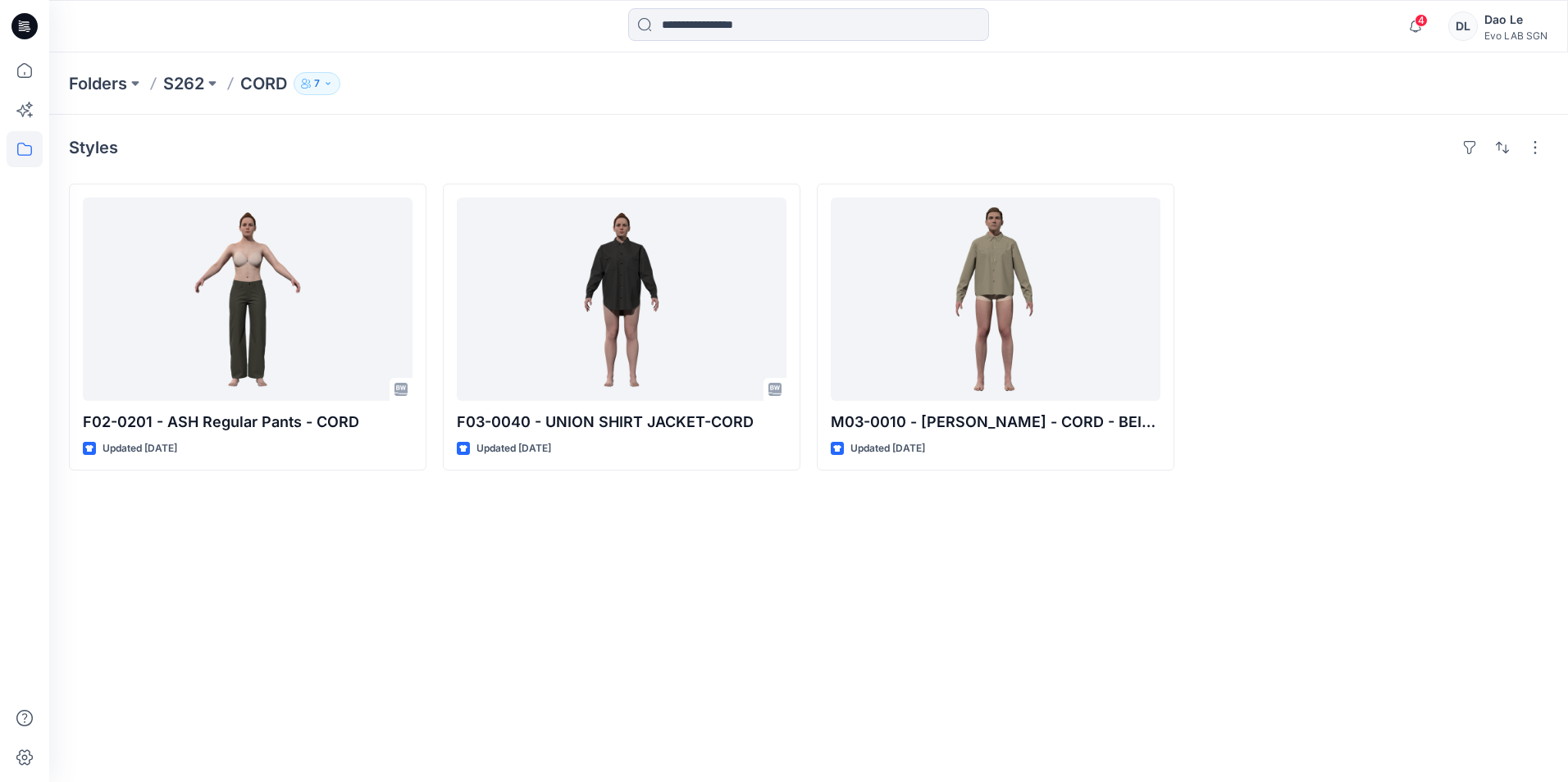
click at [157, 77] on icon at bounding box center [153, 83] width 6 height 13
click at [187, 90] on p "S262" at bounding box center [184, 83] width 41 height 23
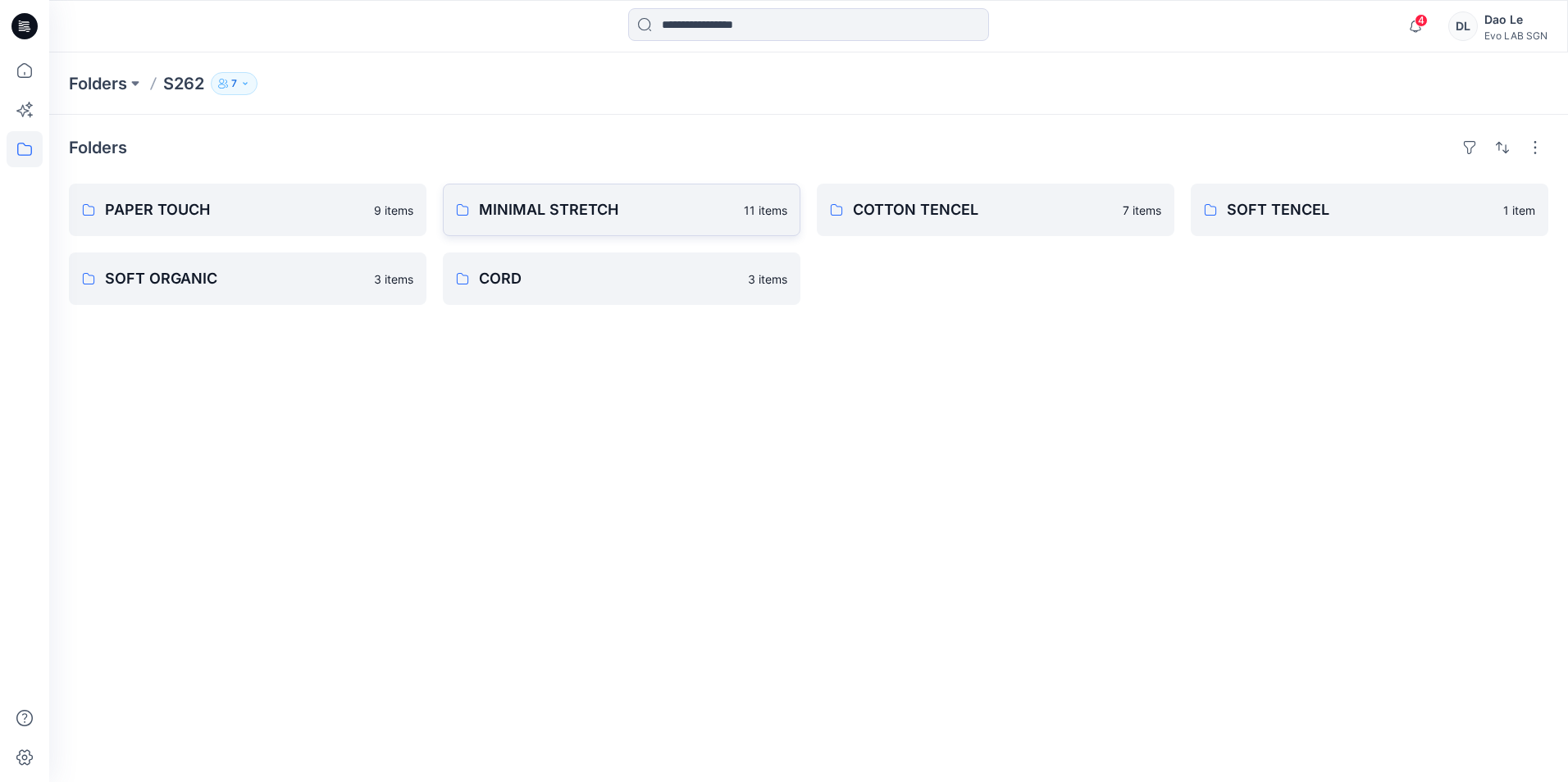
click at [517, 217] on p "MINIMAL STRETCH" at bounding box center [607, 210] width 255 height 23
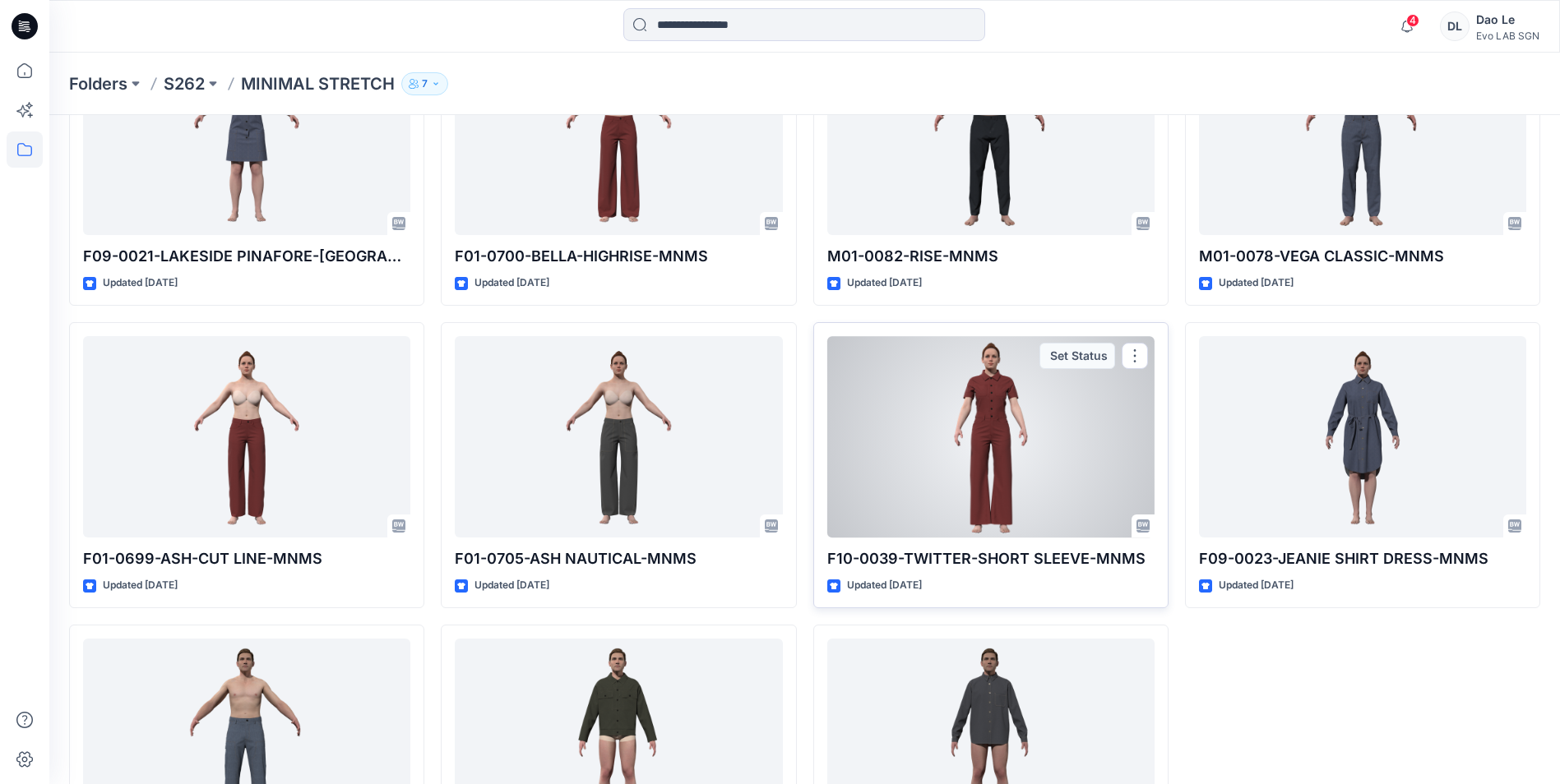
scroll to position [246, 0]
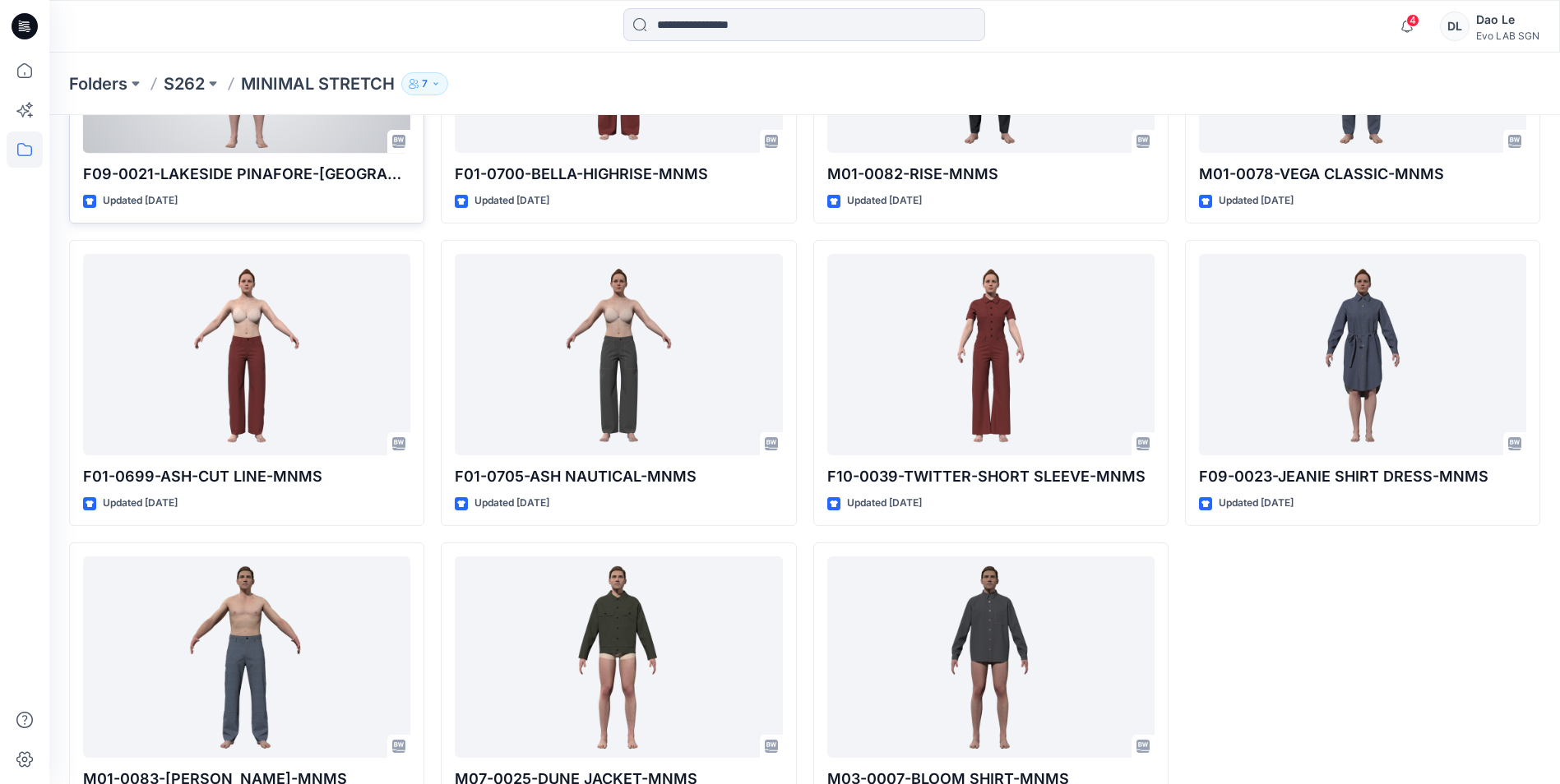
click at [318, 182] on p "F09-0021-LAKESIDE PINAFORE-[GEOGRAPHIC_DATA]" at bounding box center [247, 174] width 328 height 23
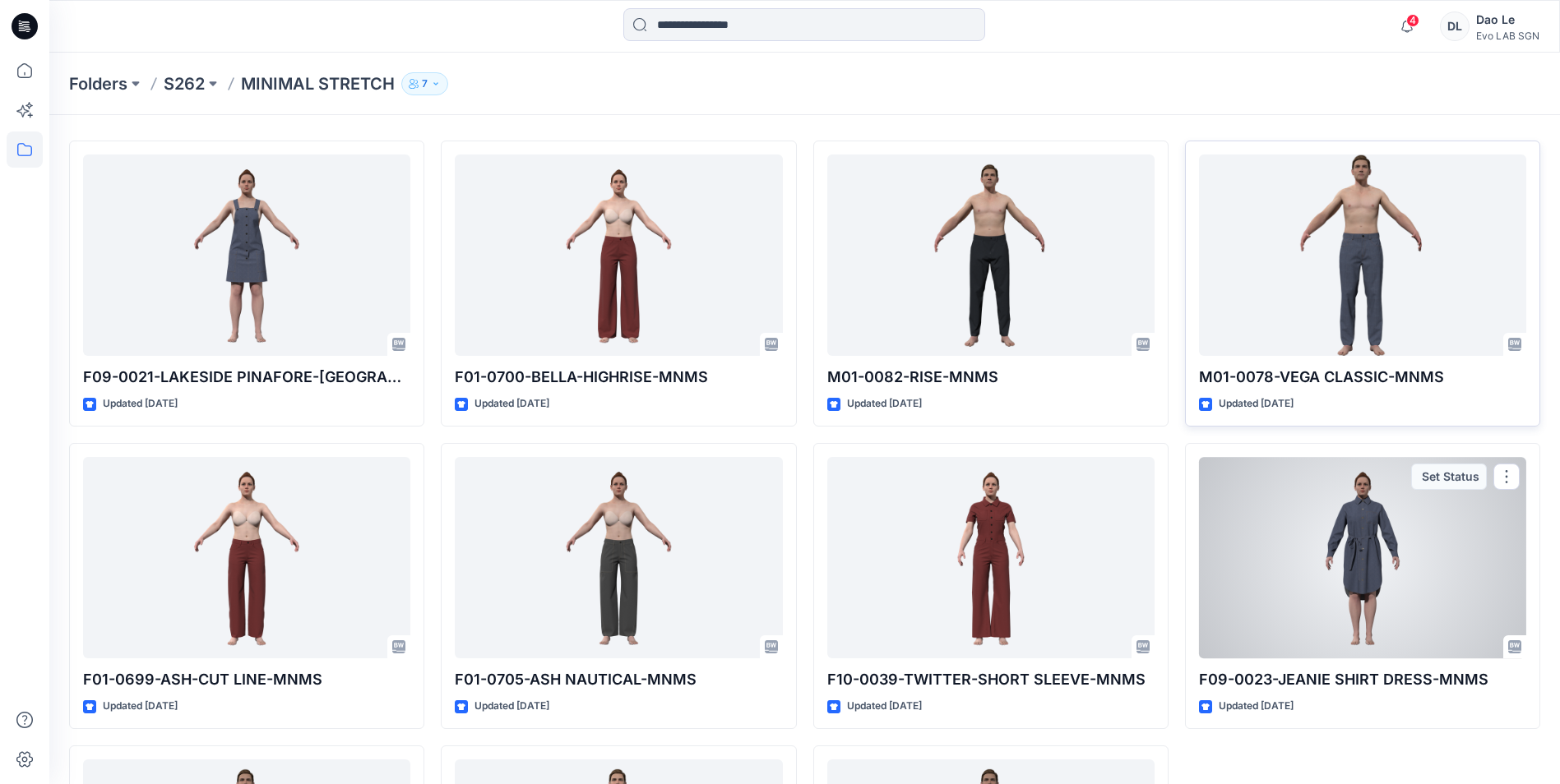
scroll to position [0, 0]
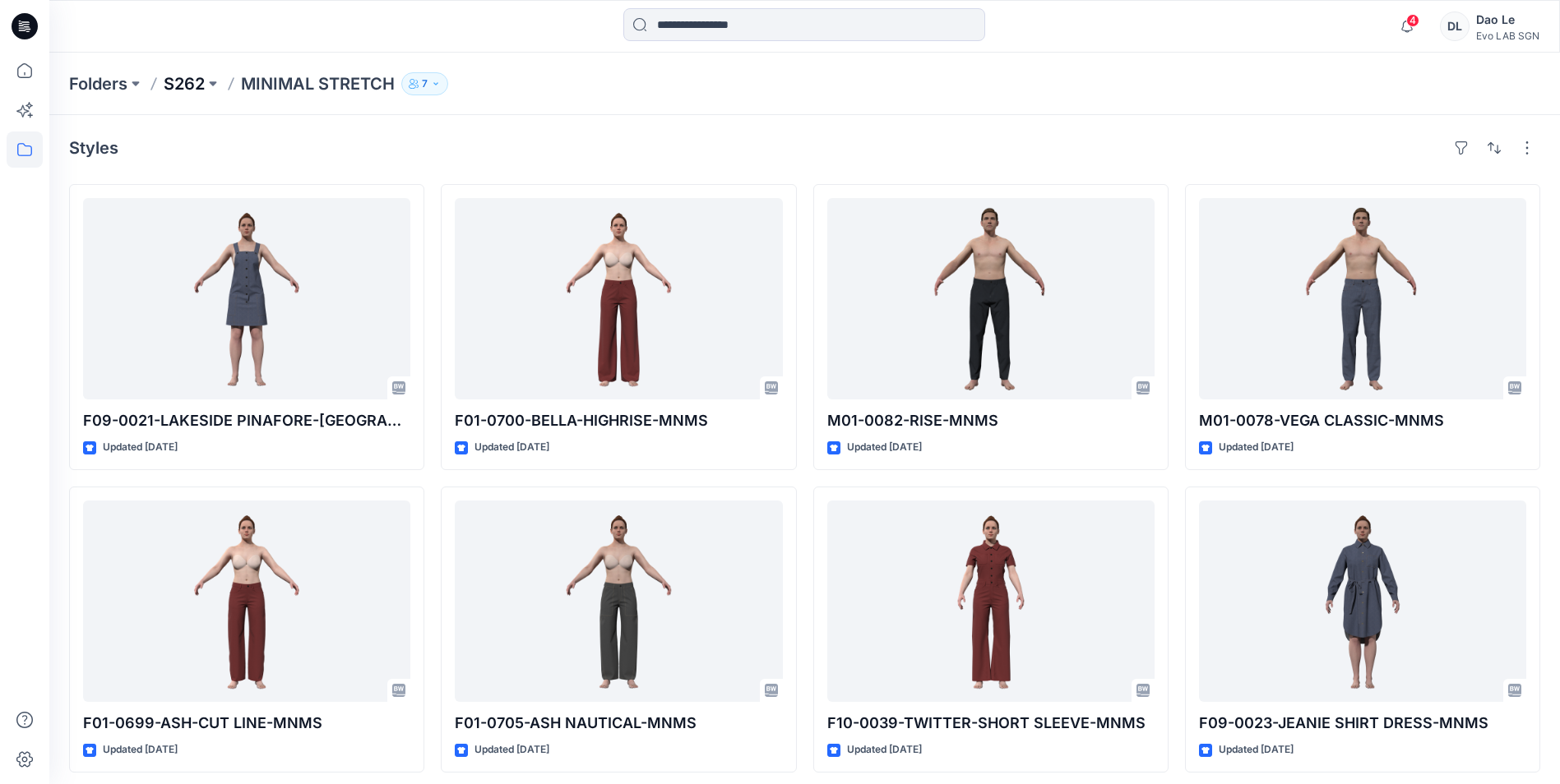
click at [187, 84] on p "S262" at bounding box center [184, 83] width 41 height 23
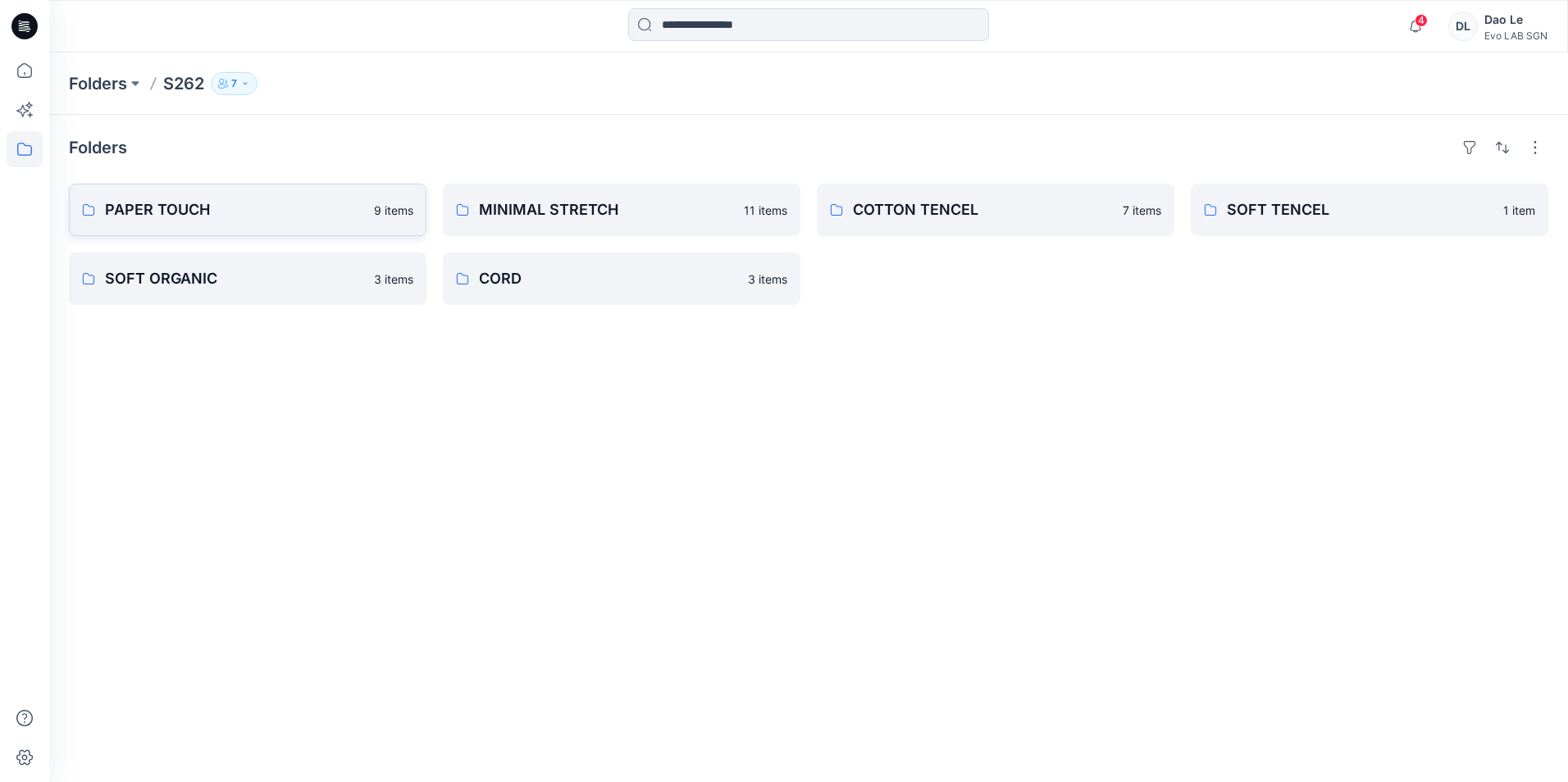
click at [194, 214] on p "PAPER TOUCH" at bounding box center [235, 210] width 259 height 23
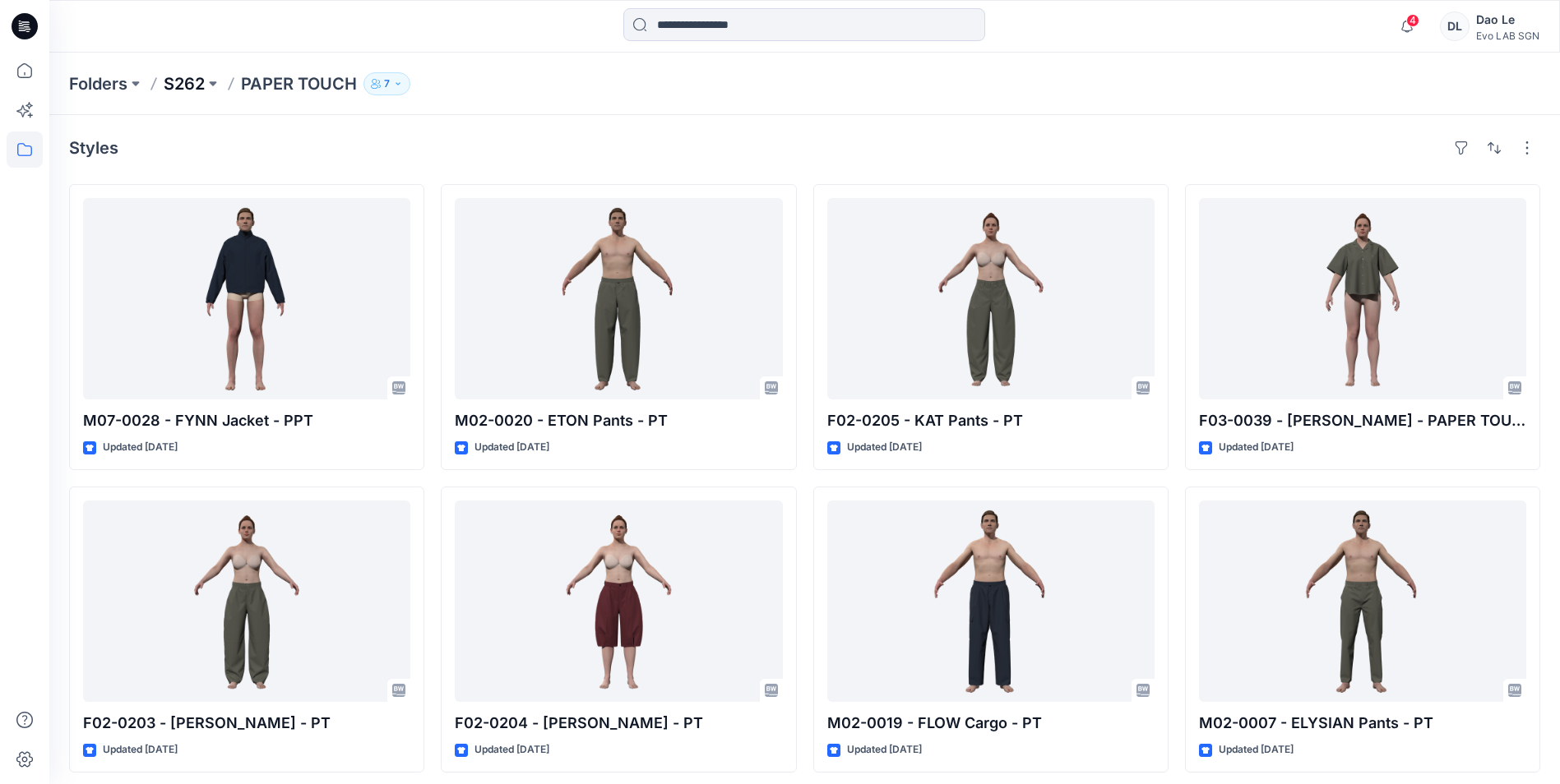
click at [181, 85] on p "S262" at bounding box center [184, 83] width 41 height 23
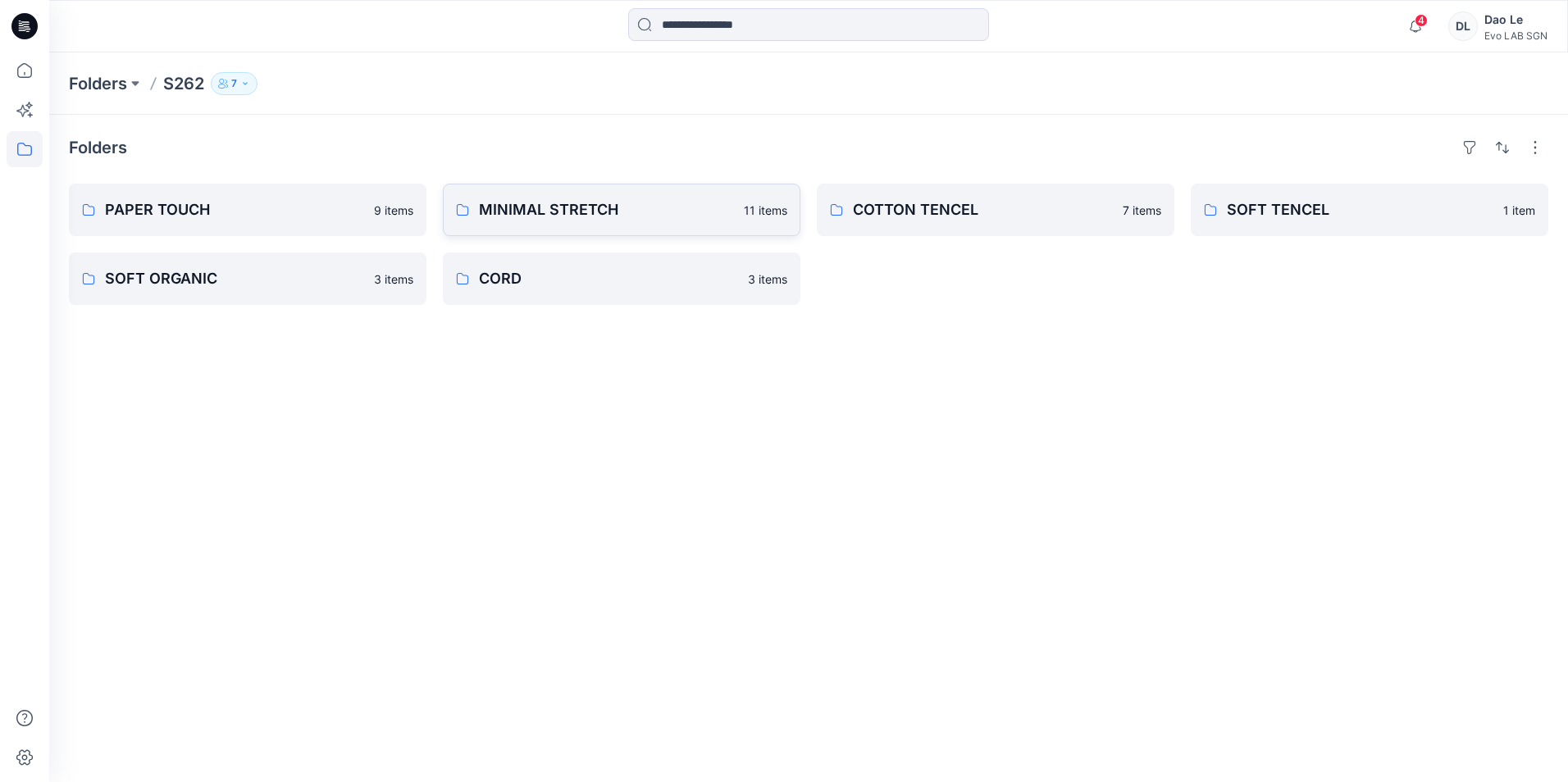
click at [524, 211] on p "MINIMAL STRETCH" at bounding box center [607, 210] width 255 height 23
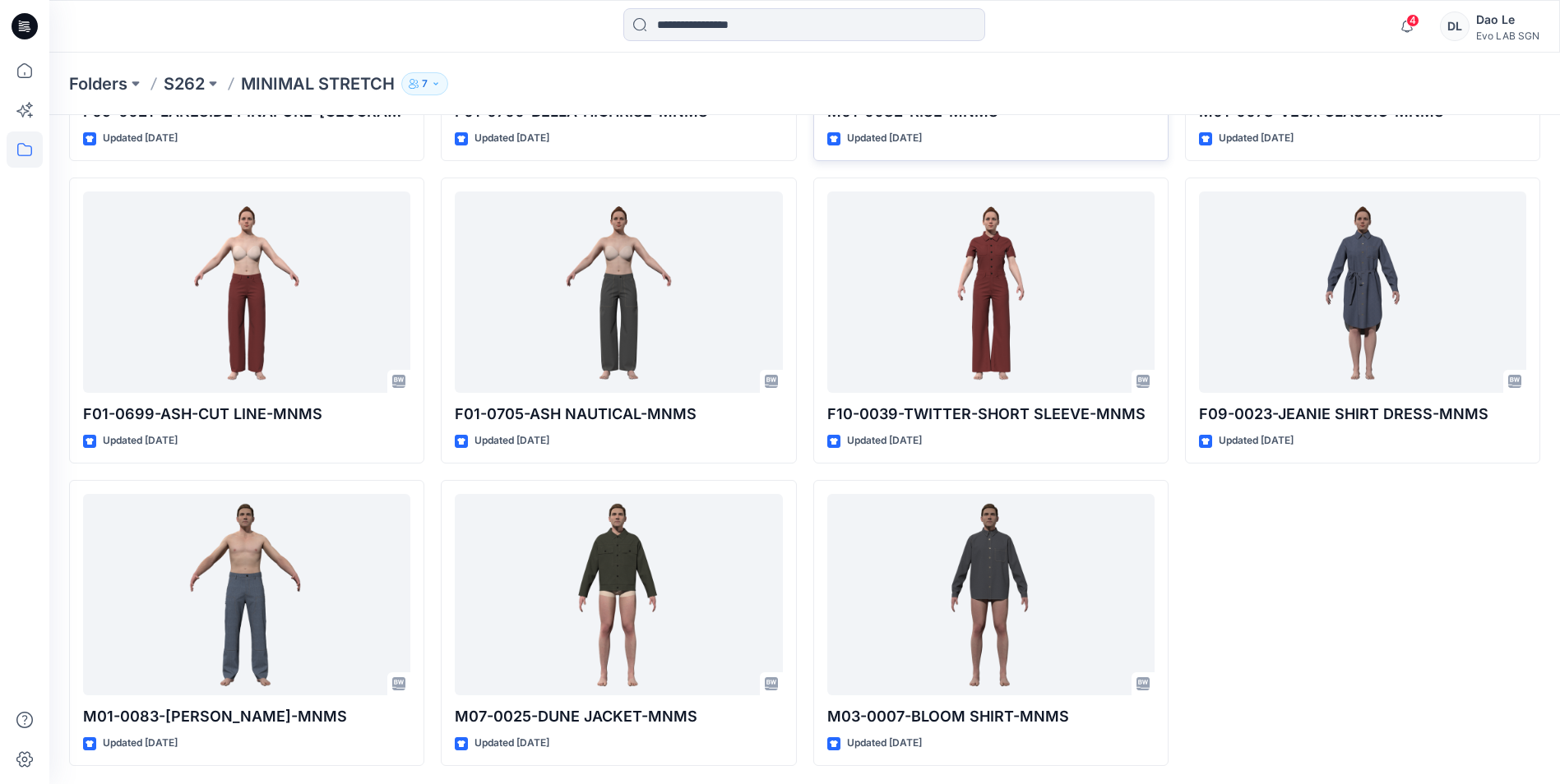
scroll to position [311, 0]
click at [189, 80] on p "S262" at bounding box center [184, 83] width 41 height 23
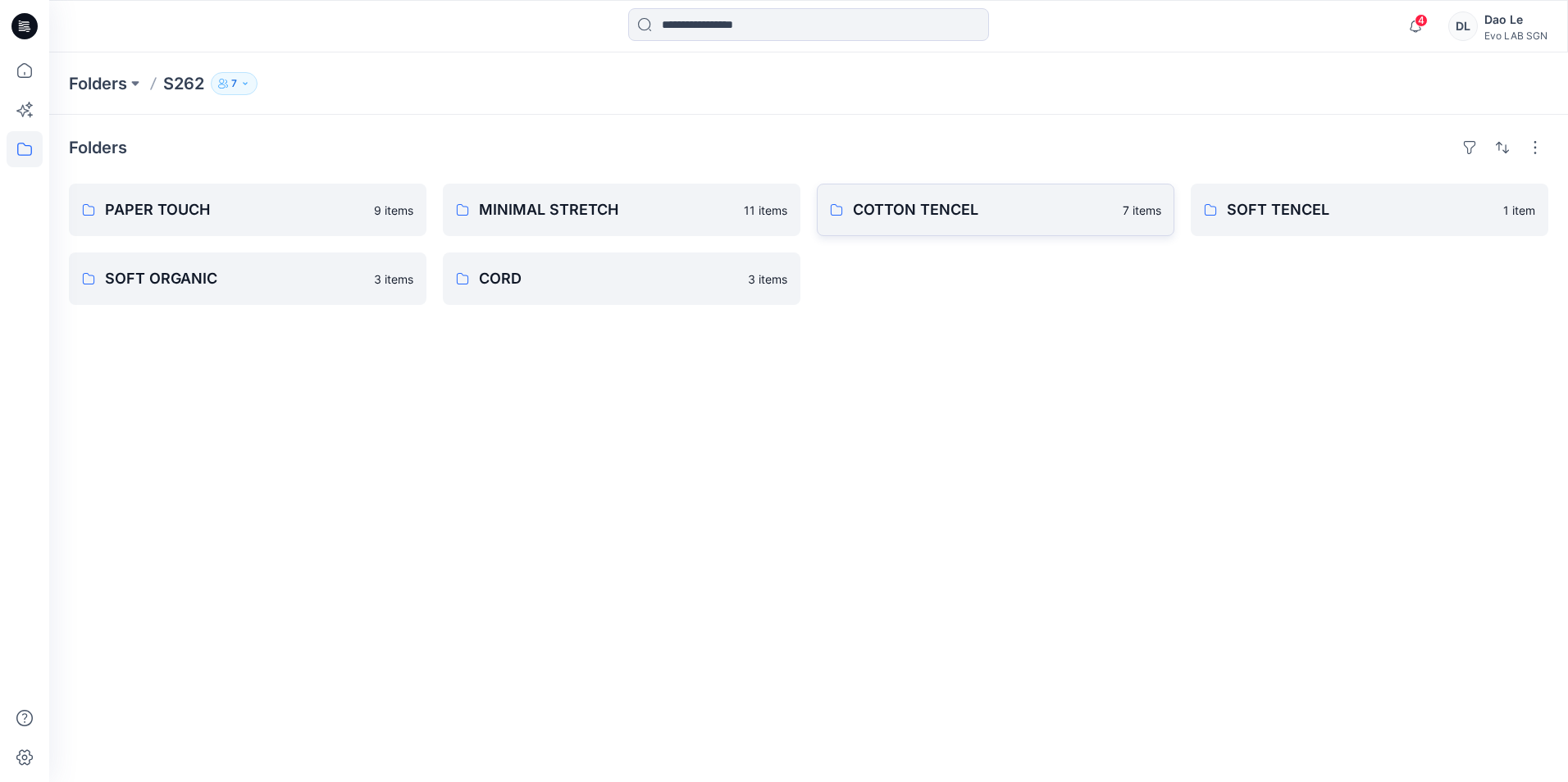
click at [972, 210] on p "COTTON TENCEL" at bounding box center [983, 210] width 260 height 23
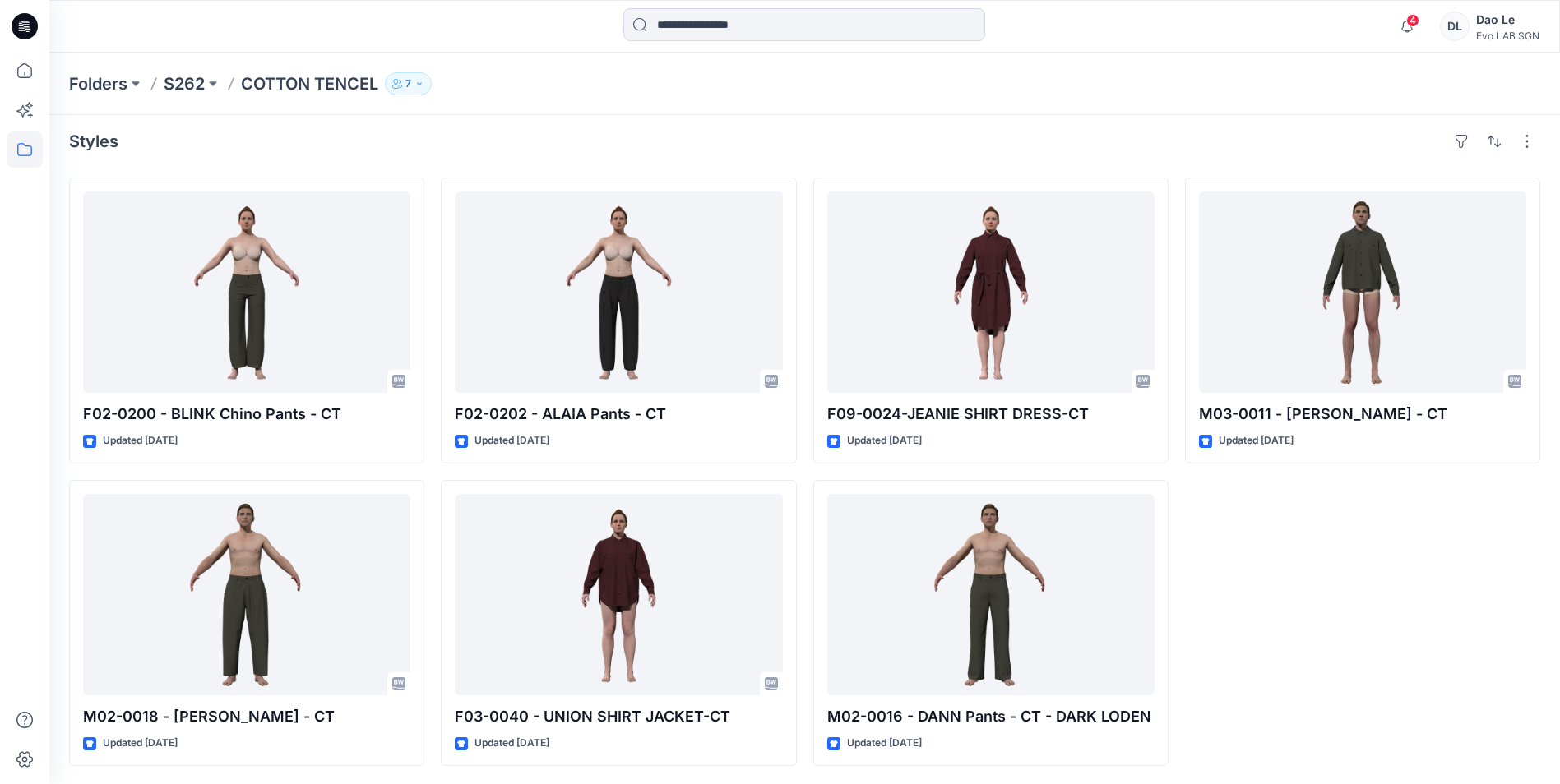
scroll to position [8, 0]
click at [195, 84] on p "S262" at bounding box center [184, 83] width 41 height 23
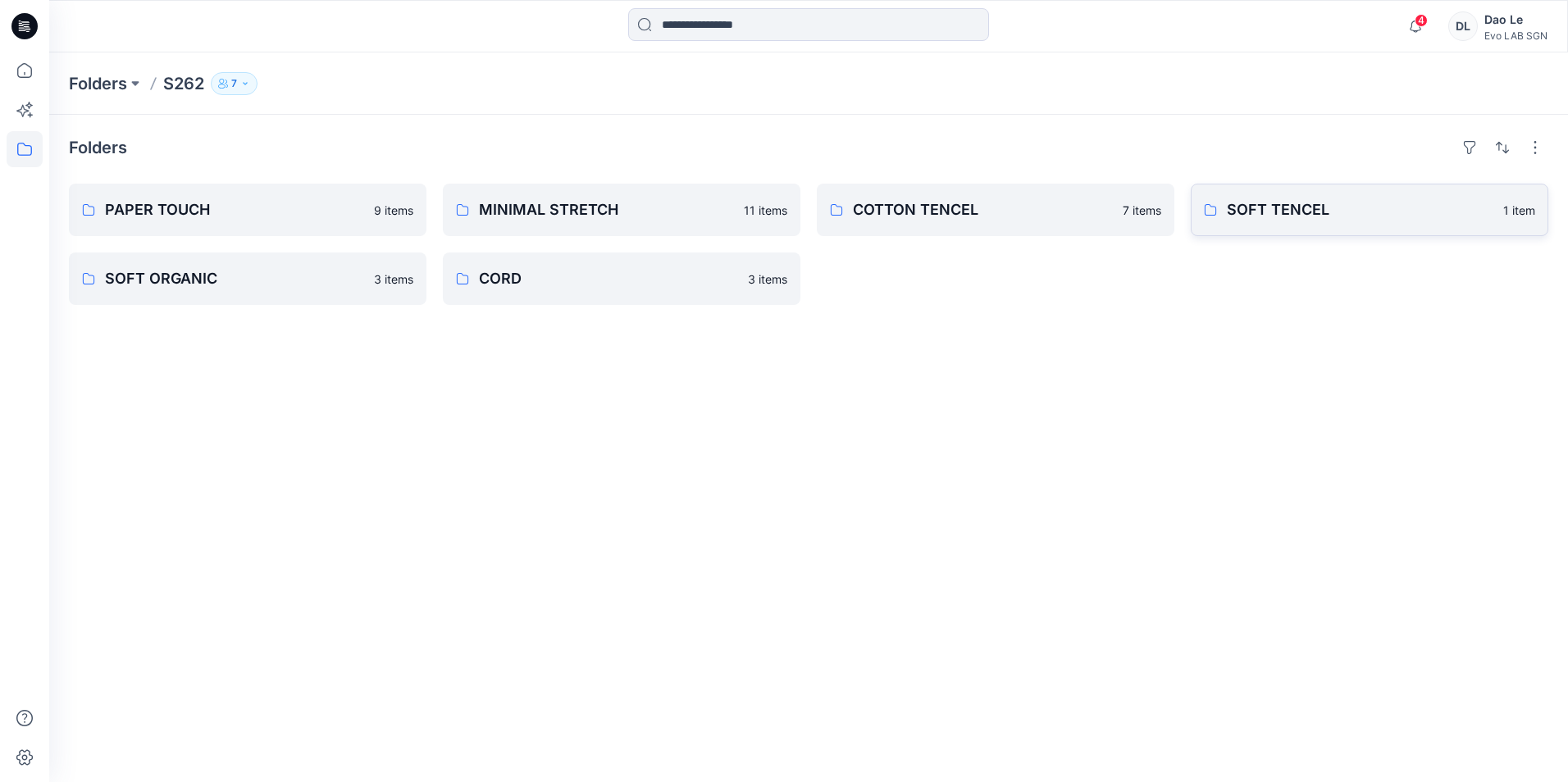
click at [1269, 215] on p "SOFT TENCEL" at bounding box center [1360, 210] width 267 height 23
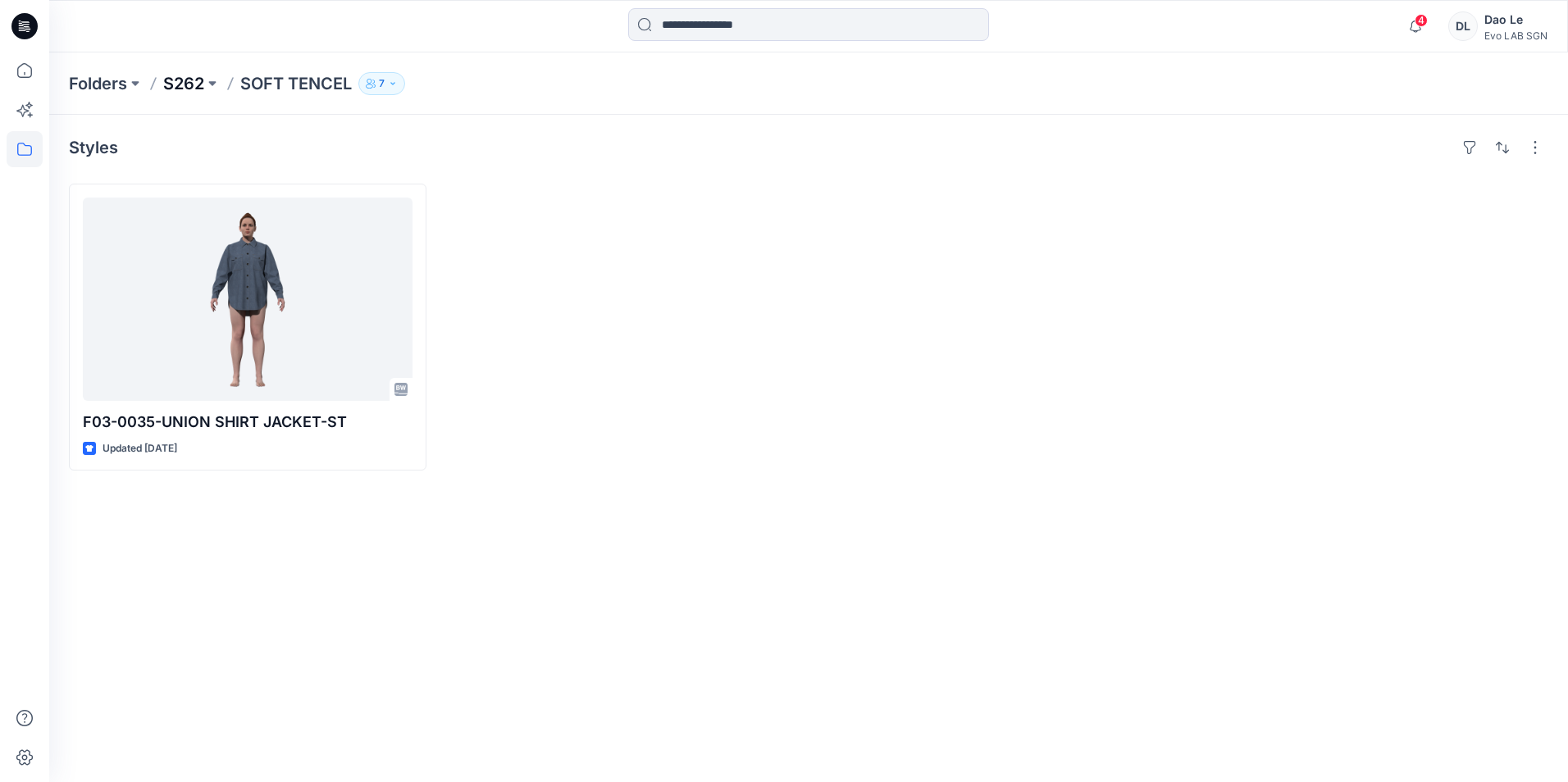
drag, startPoint x: 187, startPoint y: 85, endPoint x: 231, endPoint y: 172, distance: 97.5
click at [187, 85] on p "S262" at bounding box center [184, 83] width 41 height 23
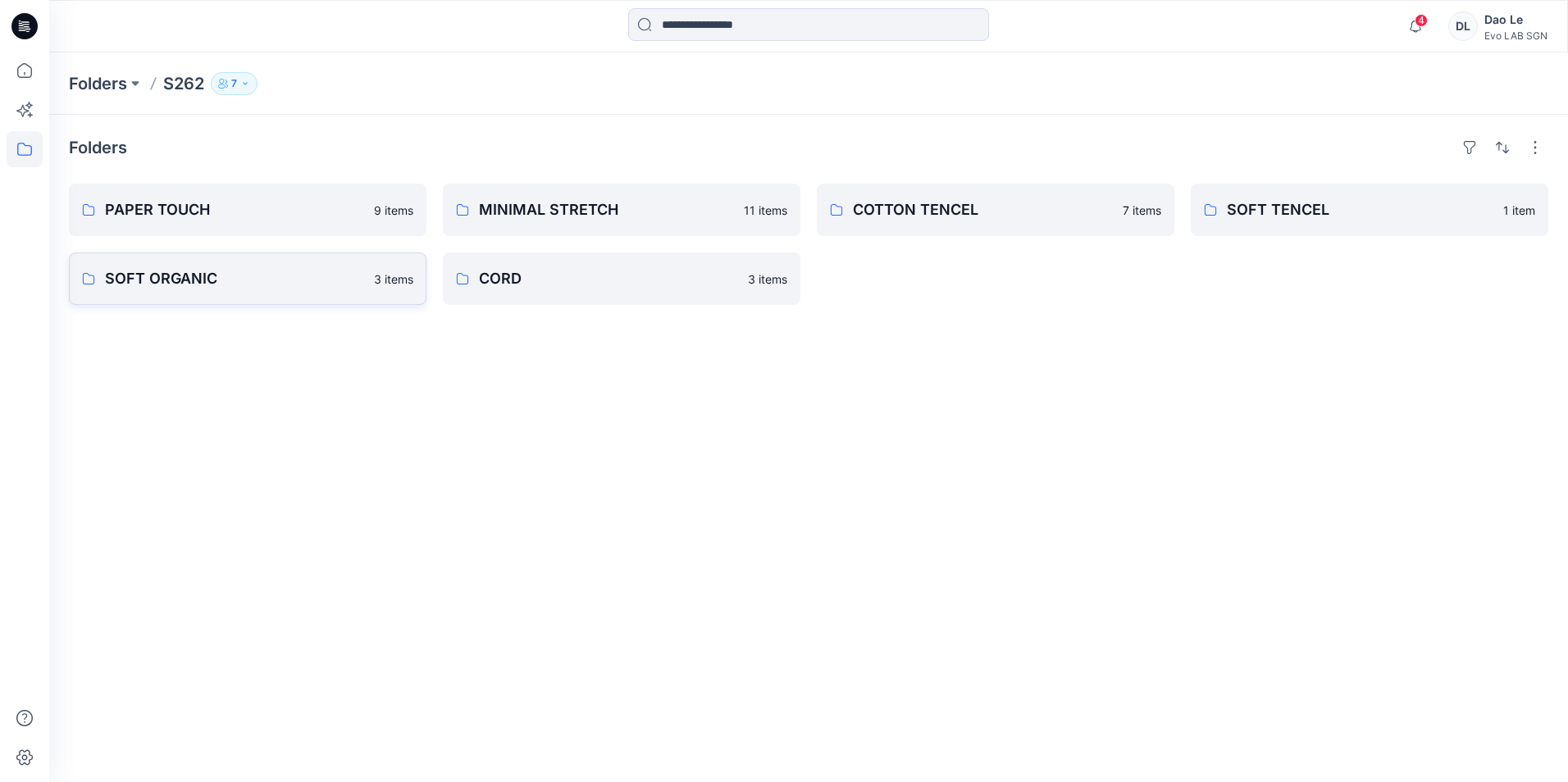
click at [162, 280] on p "SOFT ORGANIC" at bounding box center [235, 279] width 259 height 23
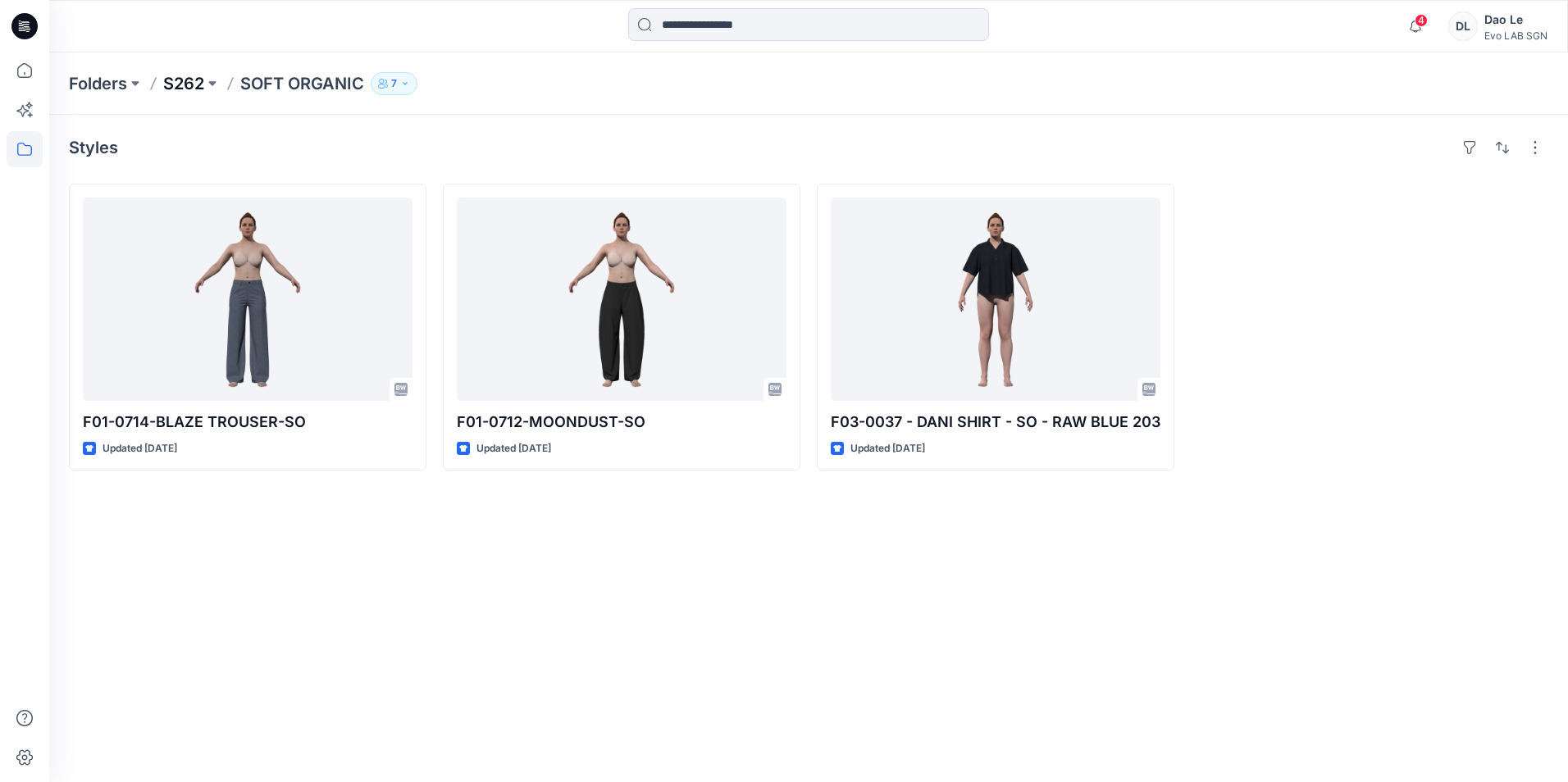
click at [188, 91] on p "S262" at bounding box center [184, 83] width 41 height 23
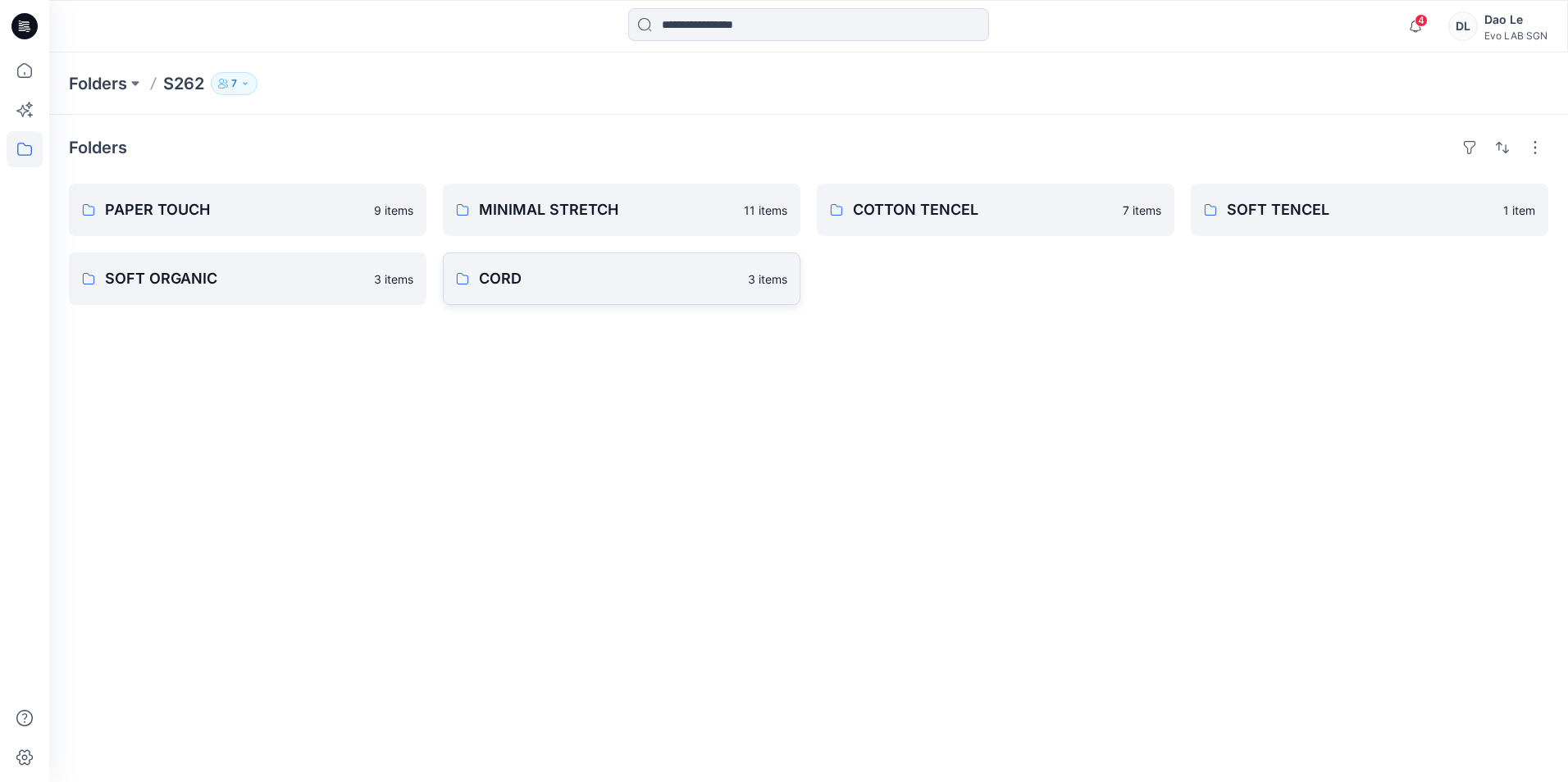
click at [489, 283] on p "CORD" at bounding box center [609, 279] width 259 height 23
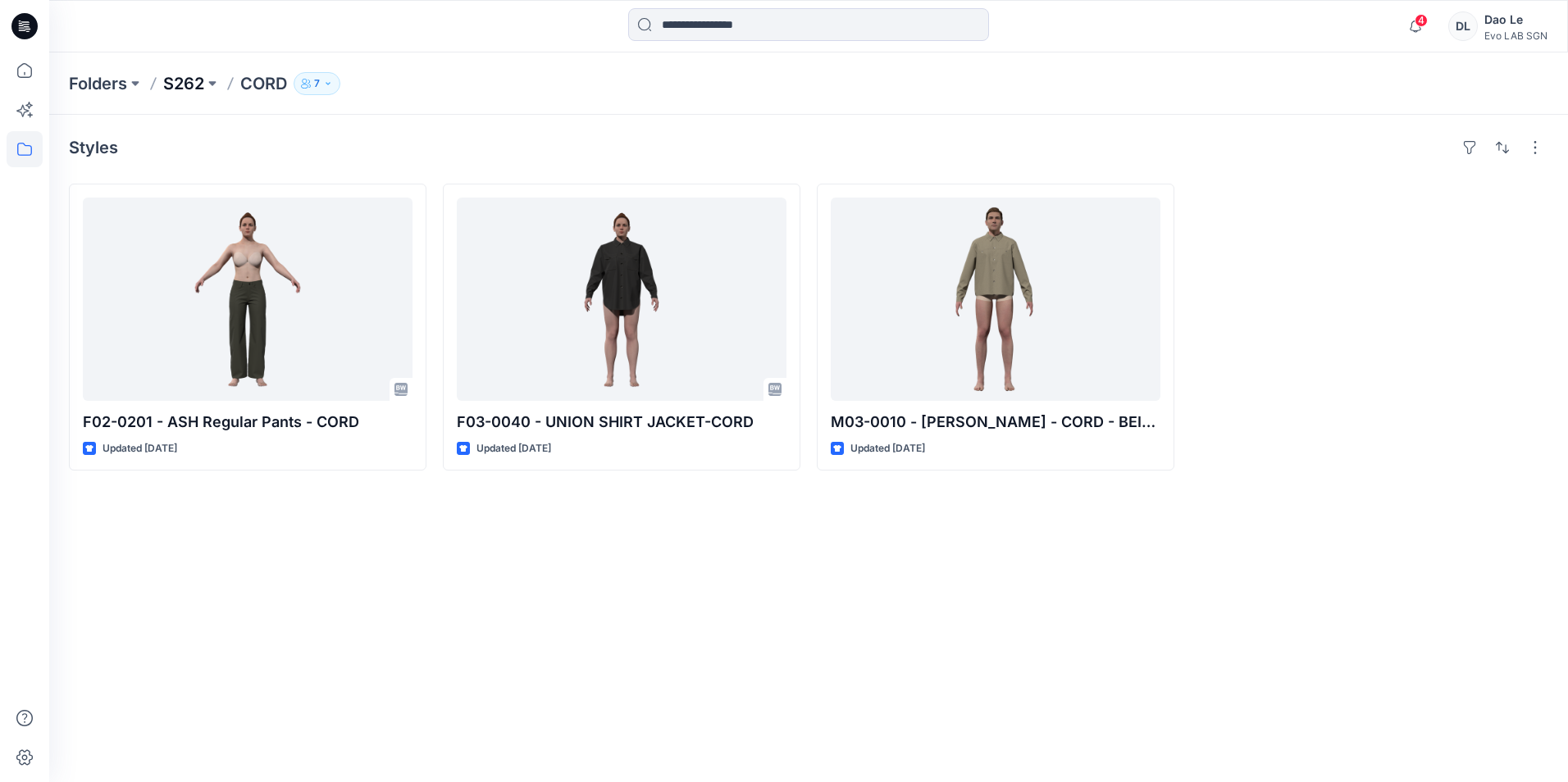
click at [204, 91] on p "S262" at bounding box center [184, 83] width 41 height 23
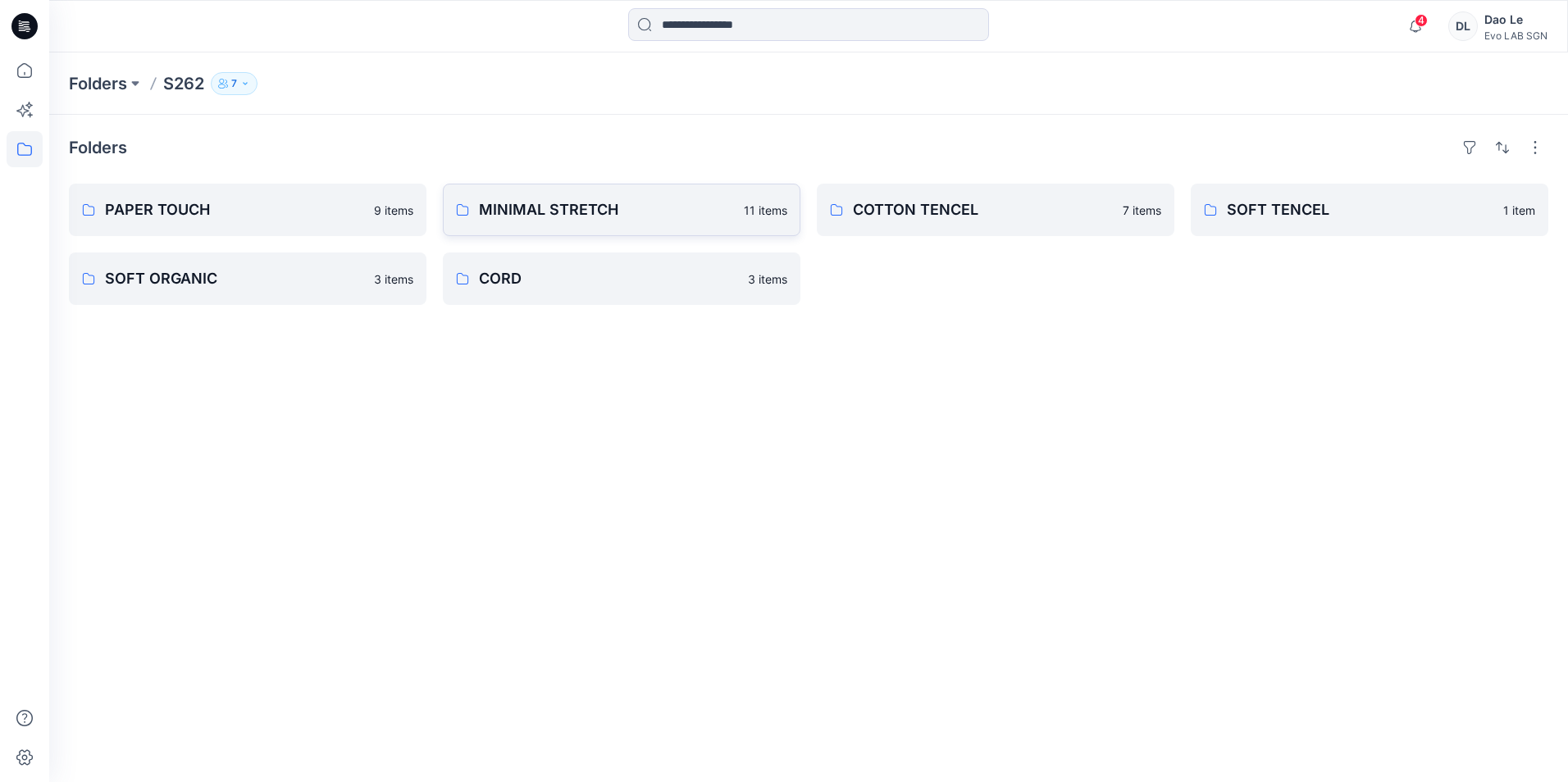
click at [635, 207] on p "MINIMAL STRETCH" at bounding box center [607, 210] width 255 height 23
